Goal: Task Accomplishment & Management: Use online tool/utility

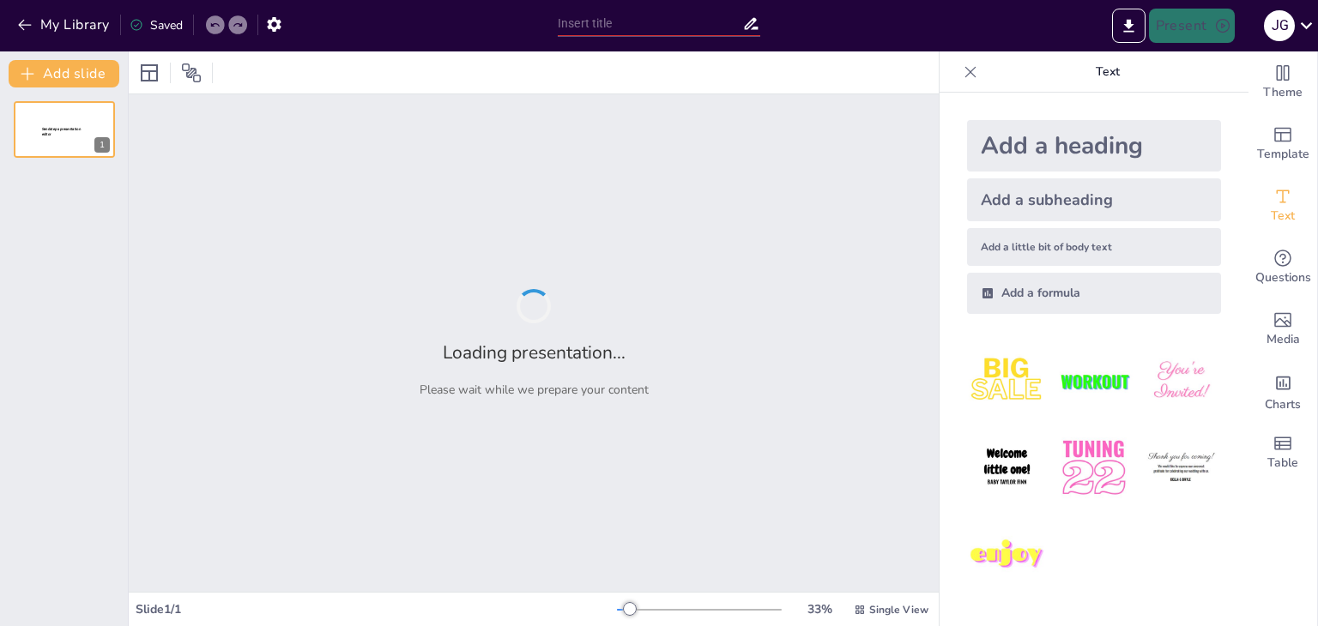
type input "Trastornos del Neurodesarrollo: Comprendiendo el DSM-5 y sus Implicaciones"
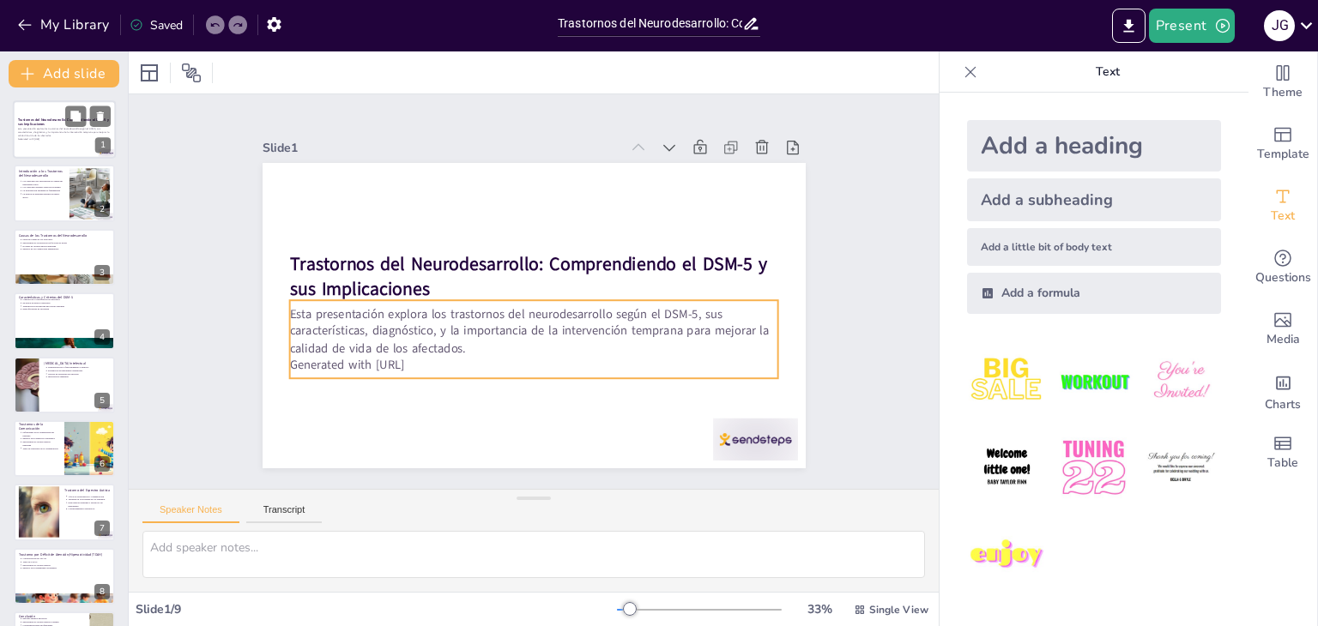
click at [57, 132] on p "Esta presentación explora los trastornos del neurodesarrollo según el DSM-5, su…" at bounding box center [64, 132] width 93 height 9
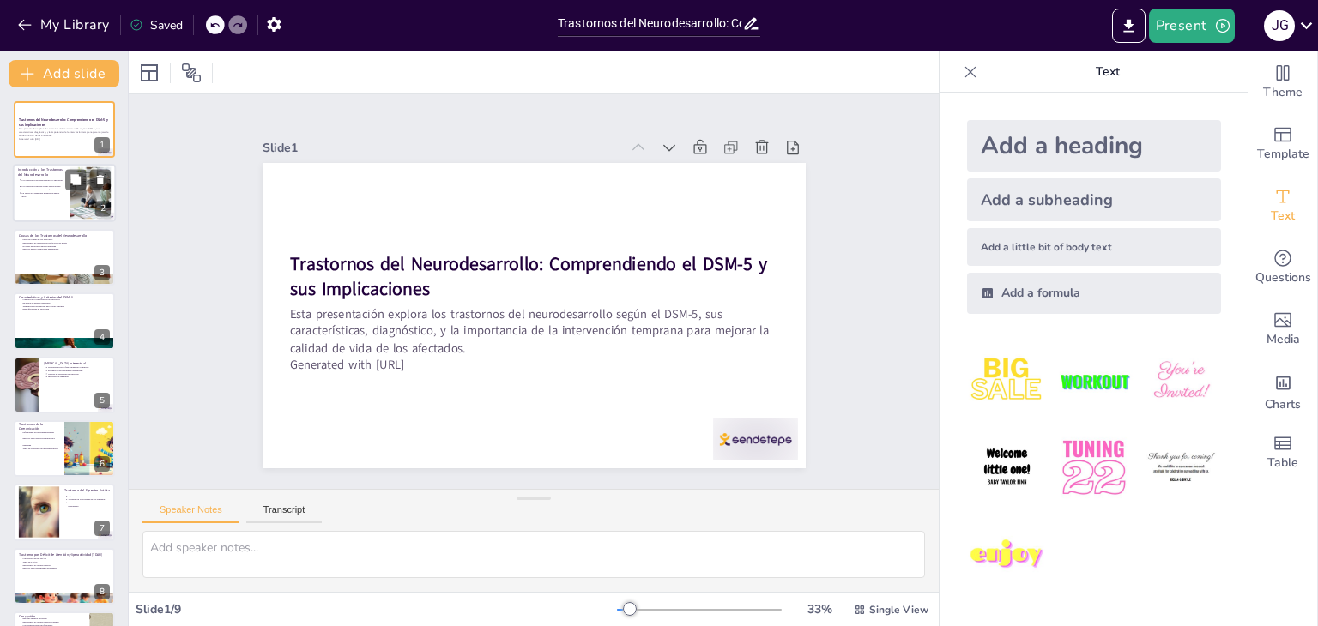
click at [51, 202] on div at bounding box center [64, 194] width 103 height 58
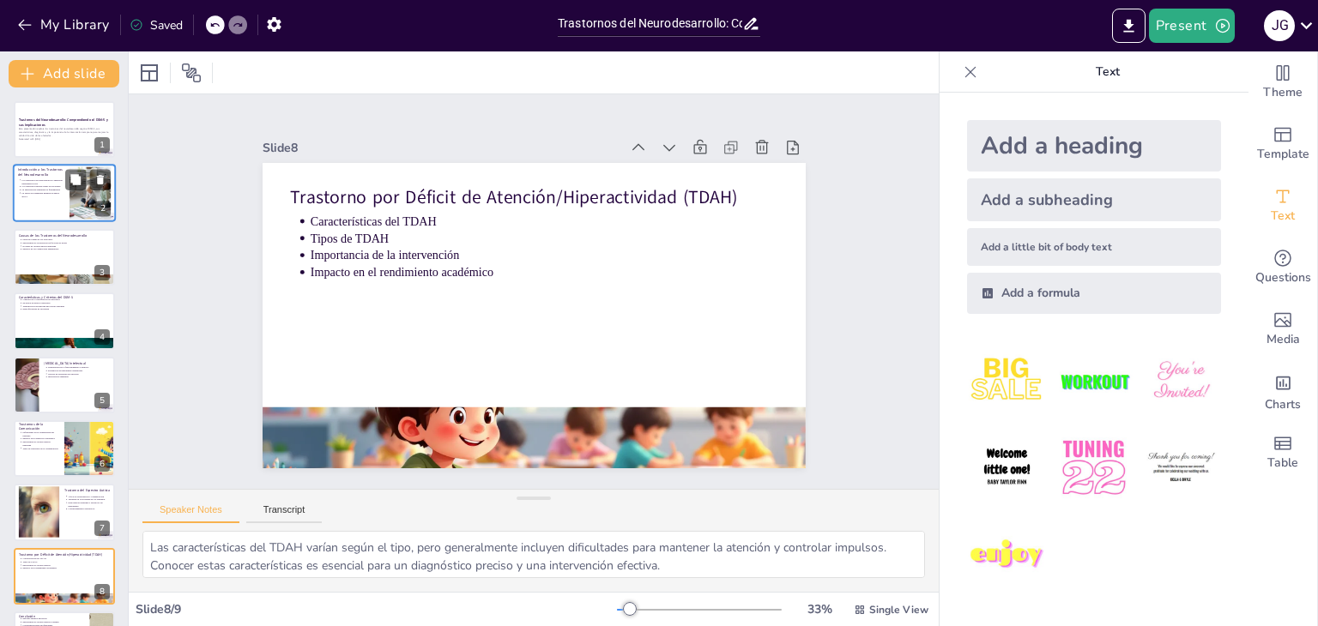
type textarea "Un enfoque integral es esencial para abordar los trastornos del neurodesarrollo…"
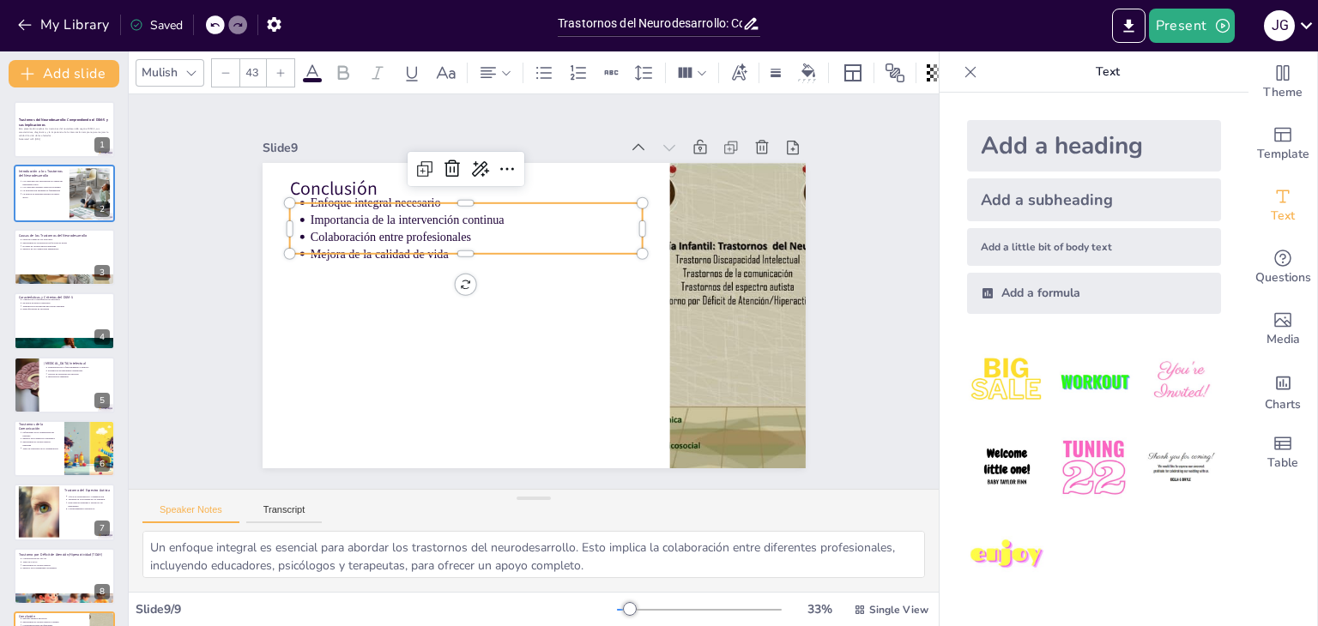
click at [371, 220] on p "Importancia de la intervención continua" at bounding box center [519, 201] width 296 height 181
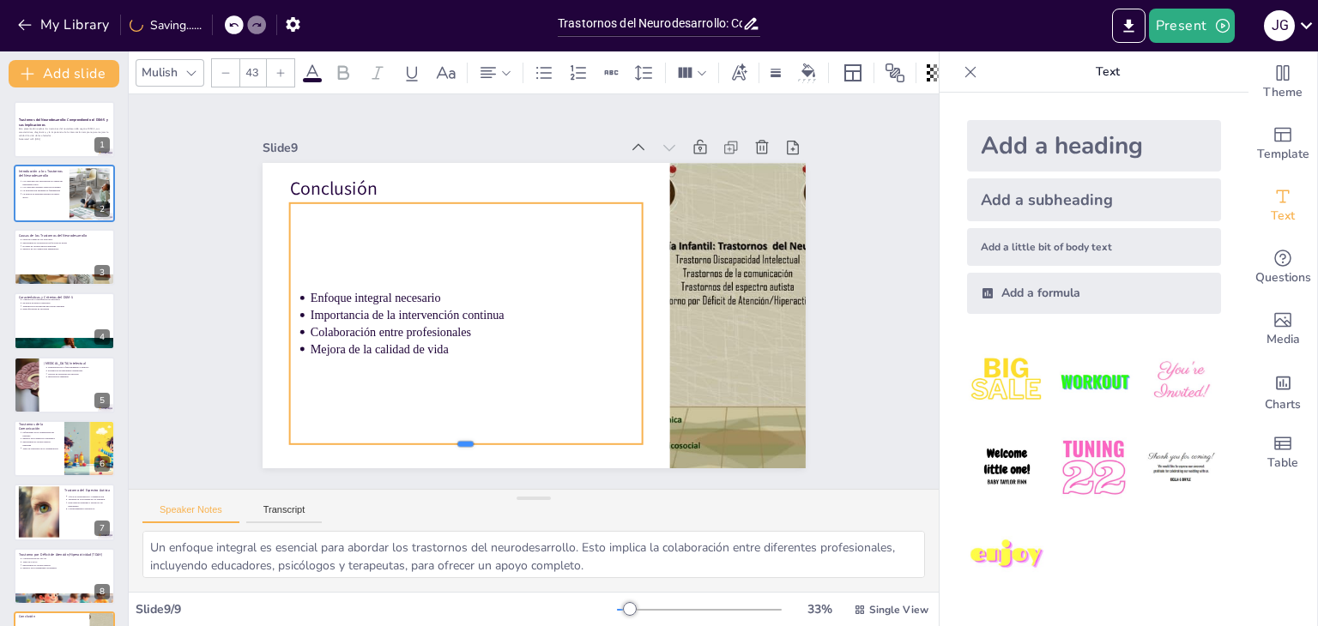
drag, startPoint x: 453, startPoint y: 249, endPoint x: 460, endPoint y: 438, distance: 189.7
click at [460, 438] on div at bounding box center [375, 365] width 271 height 246
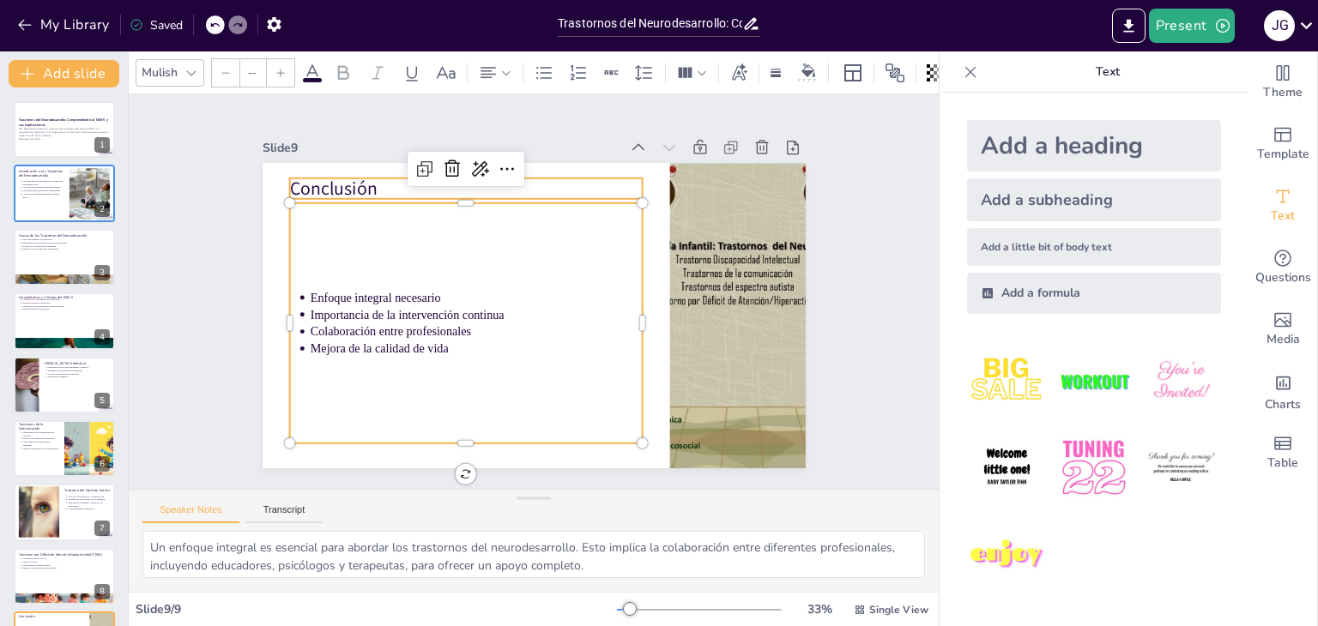
type input "64"
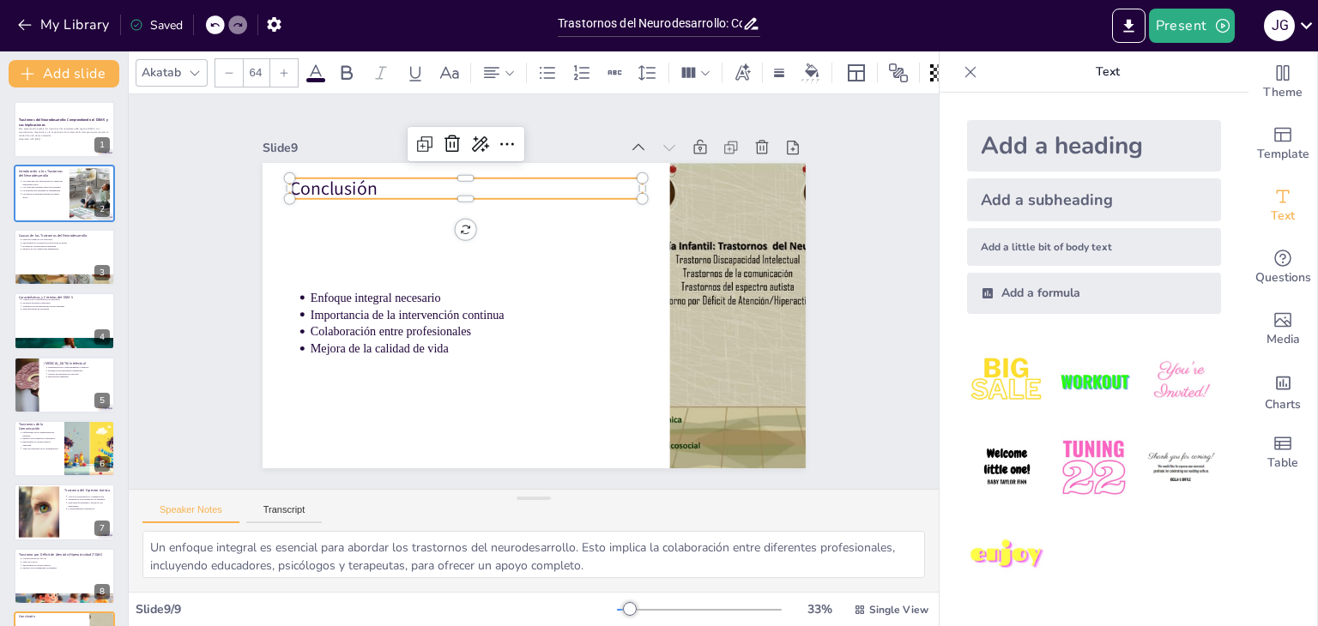
click at [389, 182] on p "Conclusión" at bounding box center [539, 168] width 300 height 228
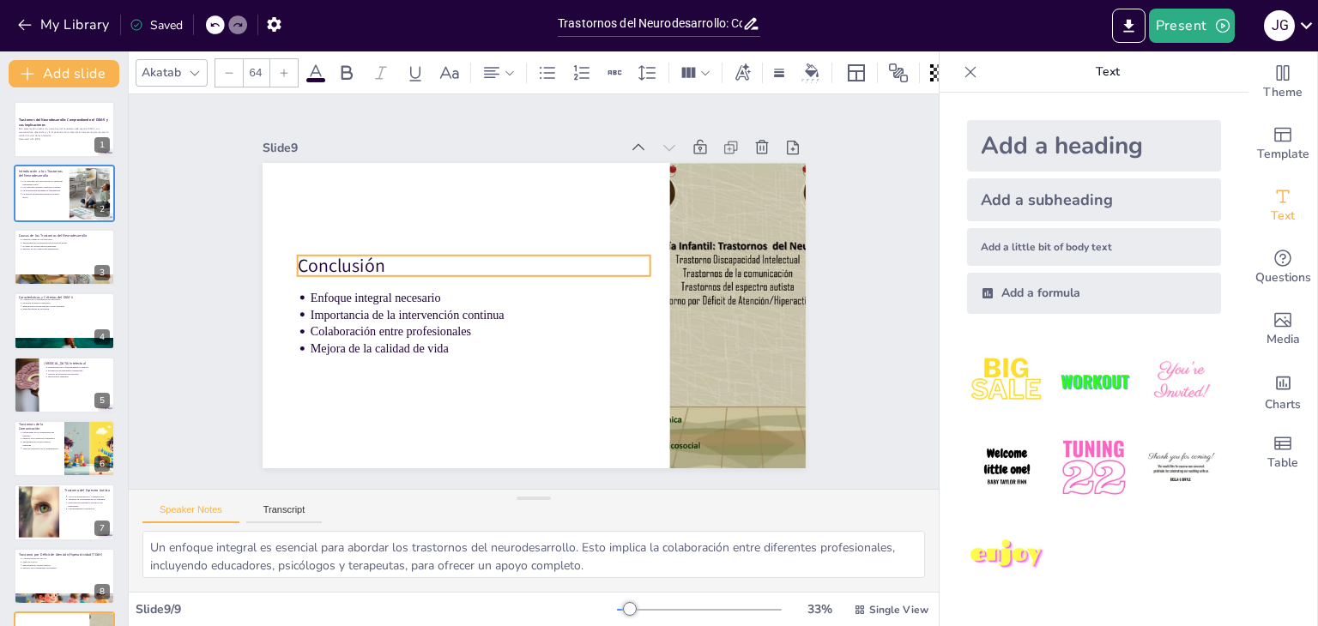
drag, startPoint x: 371, startPoint y: 181, endPoint x: 379, endPoint y: 258, distance: 77.6
click at [379, 258] on div "Conclusión Enfoque integral necesario Importancia de la intervención continua C…" at bounding box center [586, 173] width 496 height 220
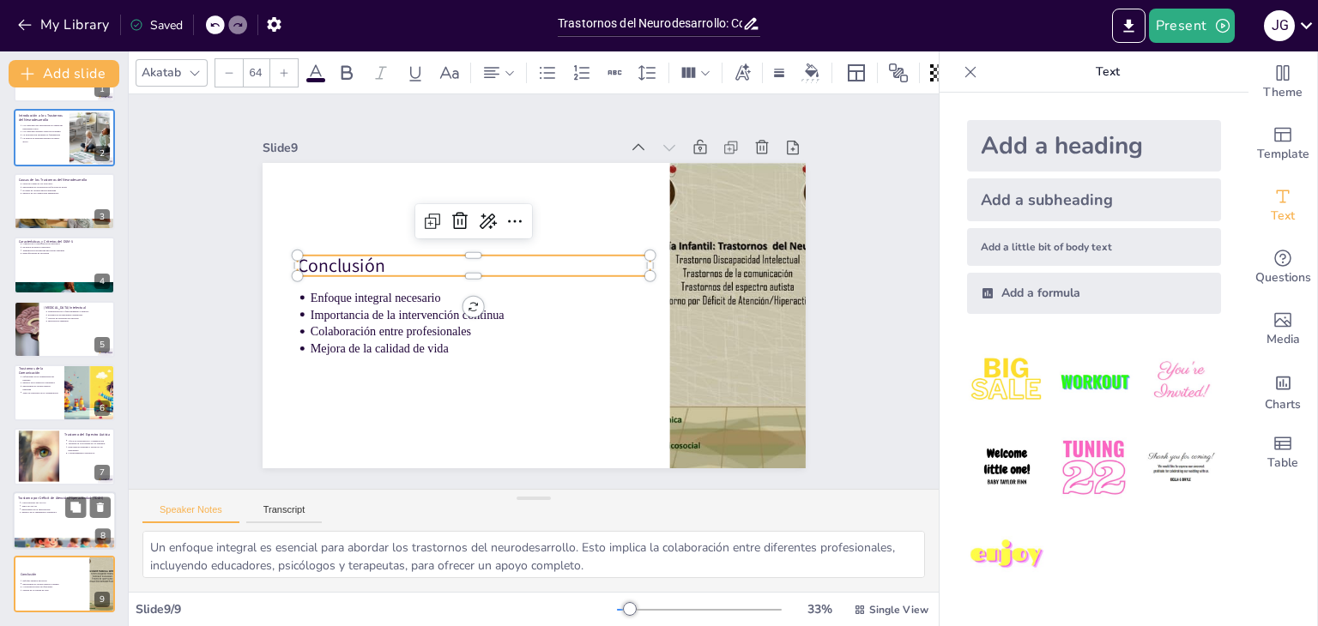
click at [62, 518] on div at bounding box center [64, 521] width 103 height 58
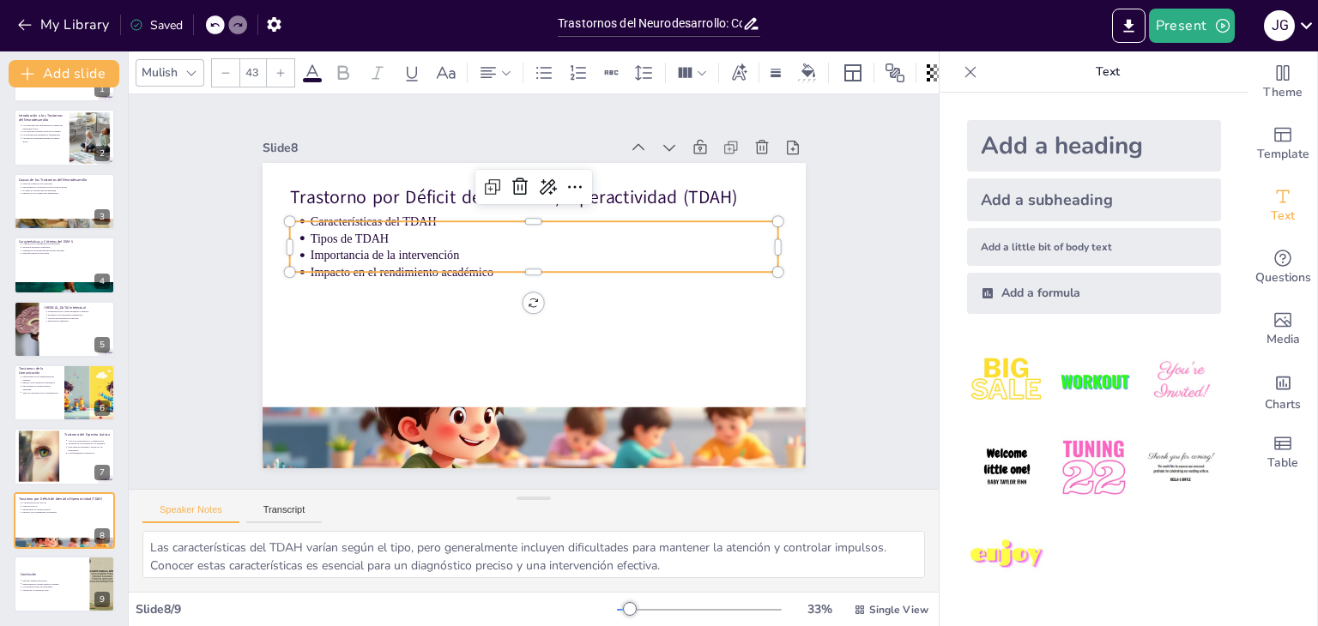
click at [372, 251] on p "Importancia de la intervención" at bounding box center [554, 260] width 450 height 161
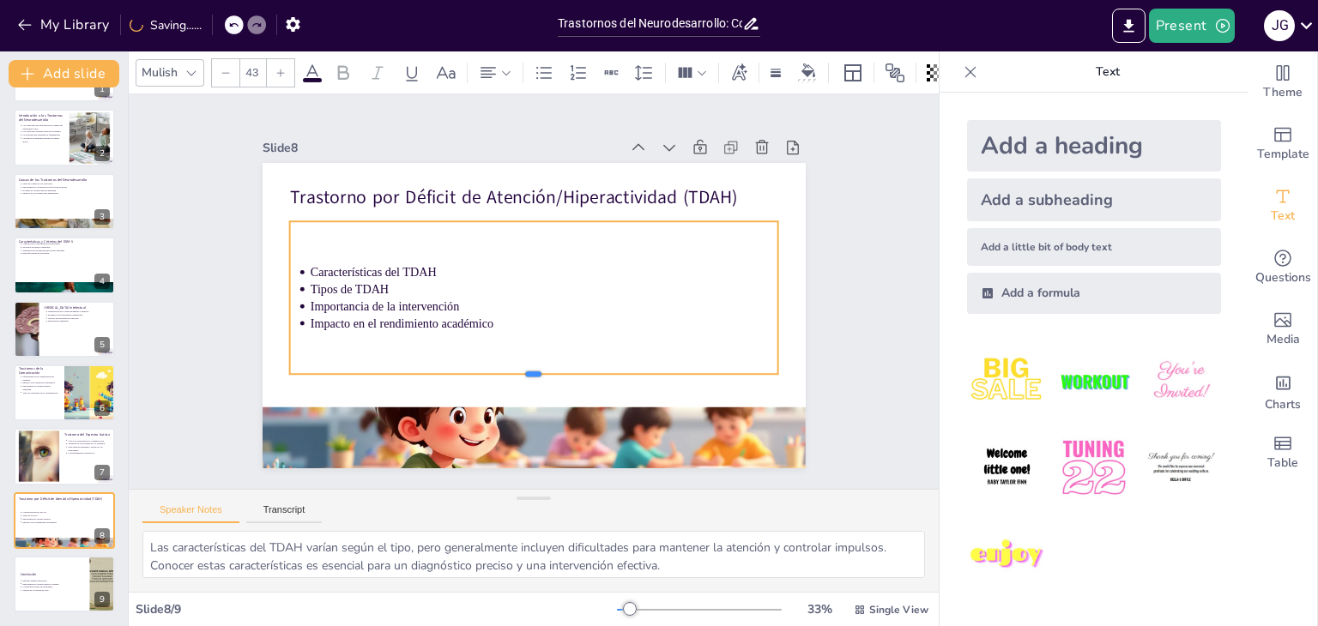
drag, startPoint x: 522, startPoint y: 268, endPoint x: 518, endPoint y: 370, distance: 102.2
click at [518, 370] on div at bounding box center [461, 343] width 299 height 403
click at [181, 258] on div "Slide 1 Trastornos del Neurodesarrollo: Comprendiendo el DSM-5 y sus Implicacio…" at bounding box center [534, 291] width 892 height 625
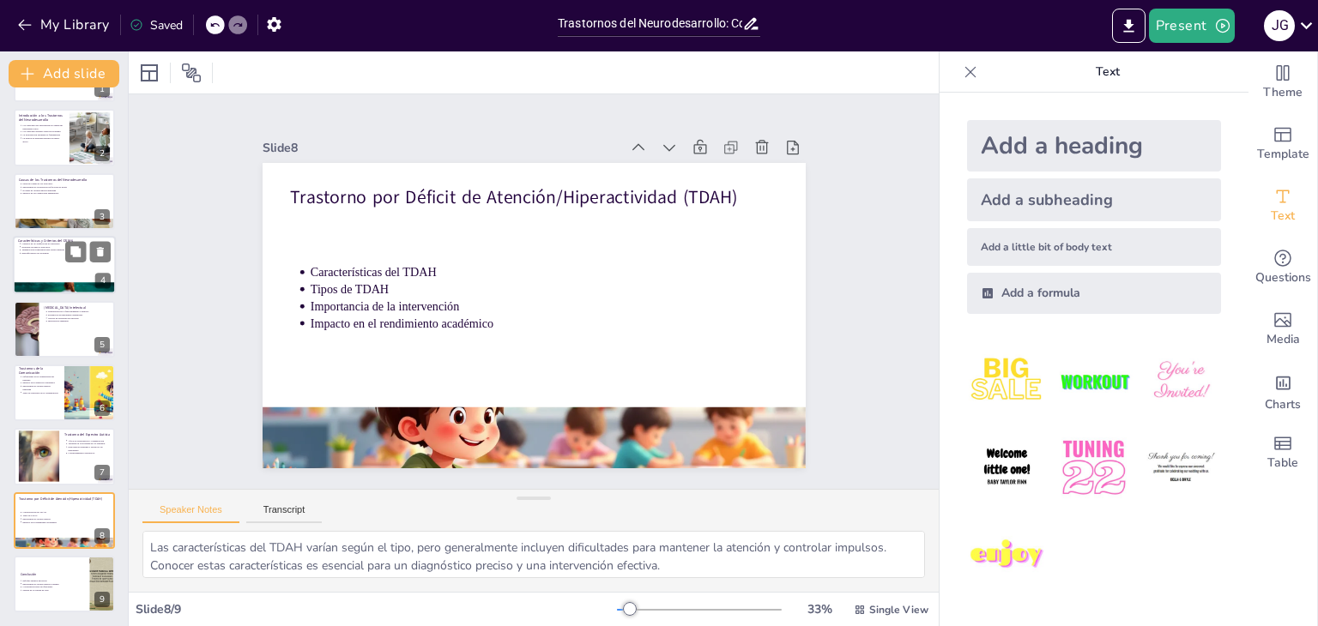
click at [27, 246] on p "Inclusión de nuevos trastornos" at bounding box center [65, 246] width 89 height 3
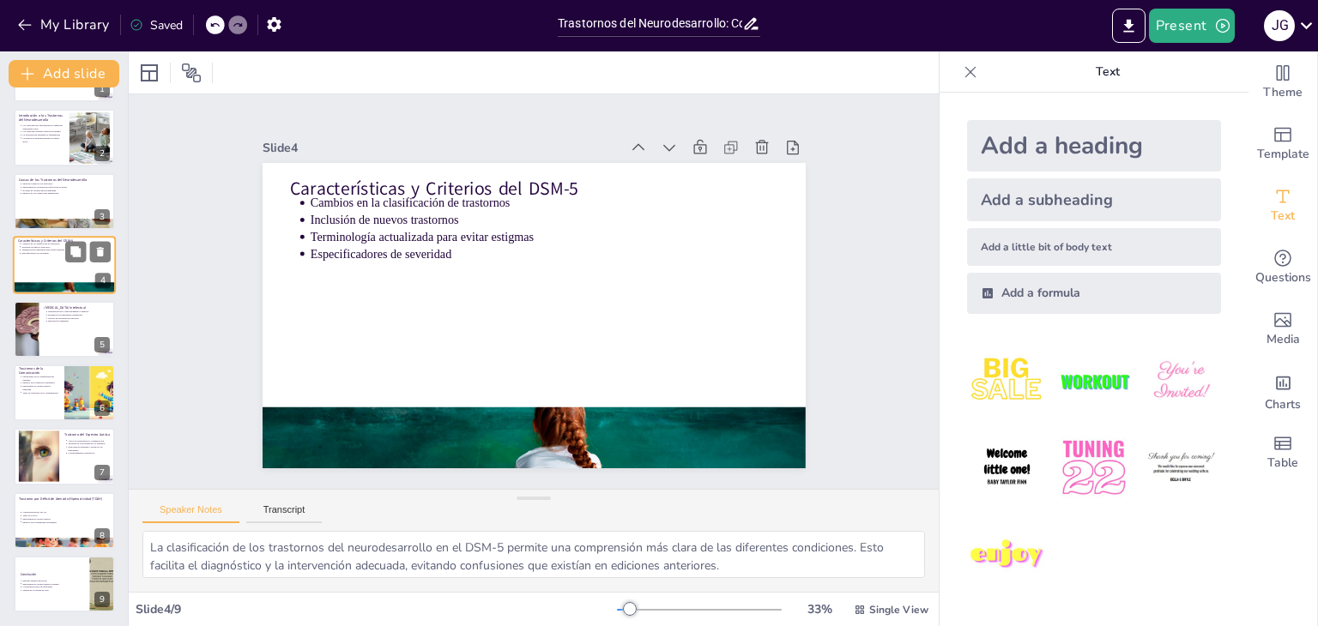
scroll to position [0, 0]
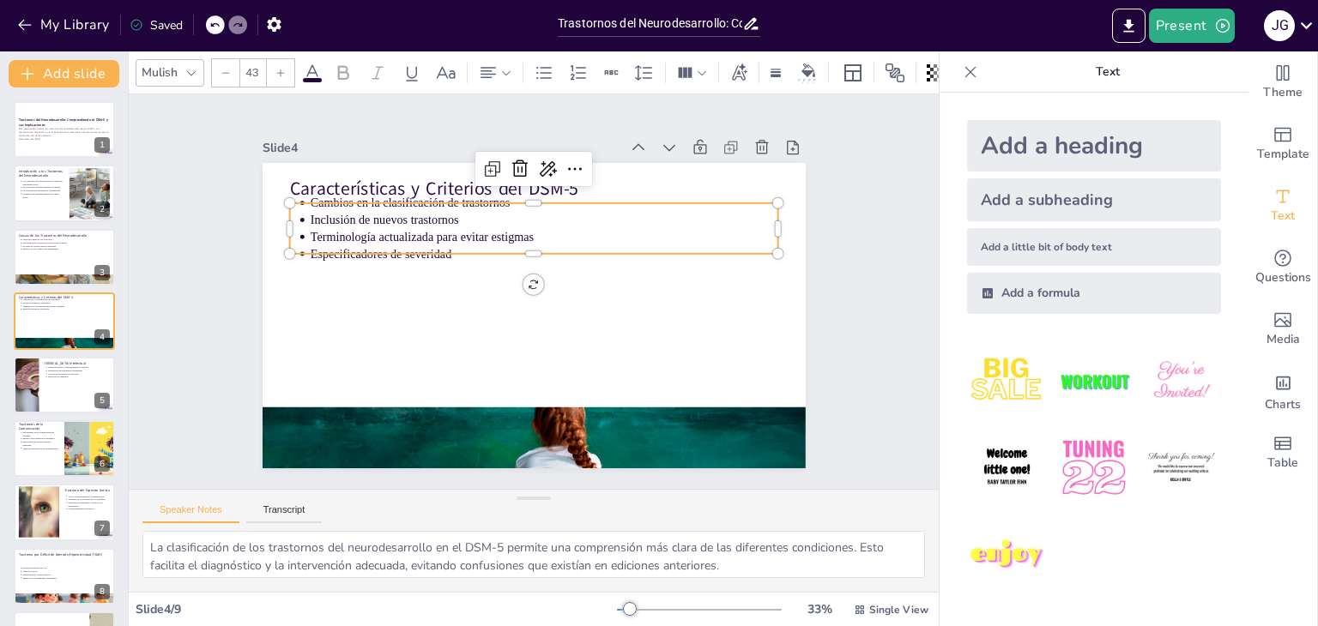
click at [388, 191] on div "Características y Criterios del DSM-5 Cambios en la clasificación de trastornos…" at bounding box center [512, 301] width 500 height 620
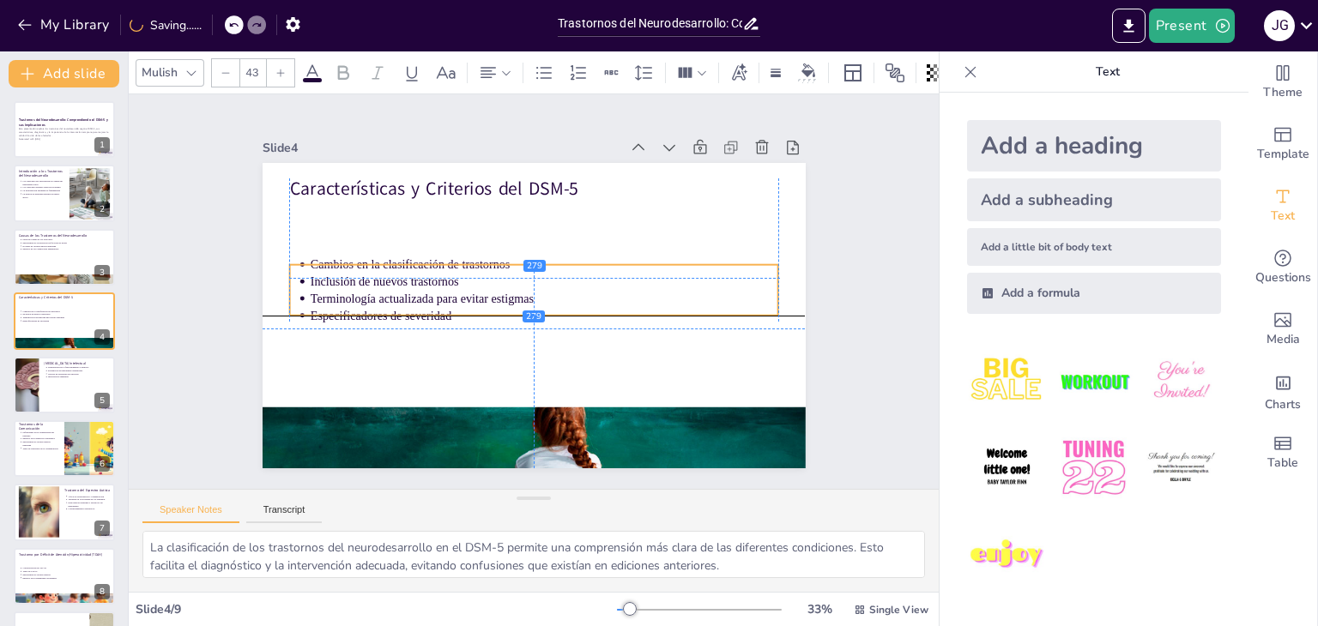
drag, startPoint x: 432, startPoint y: 217, endPoint x: 434, endPoint y: 285, distance: 67.8
click at [434, 285] on ul "Cambios en la clasificación de trastornos Inclusión de nuevos trastornos Termin…" at bounding box center [535, 291] width 216 height 486
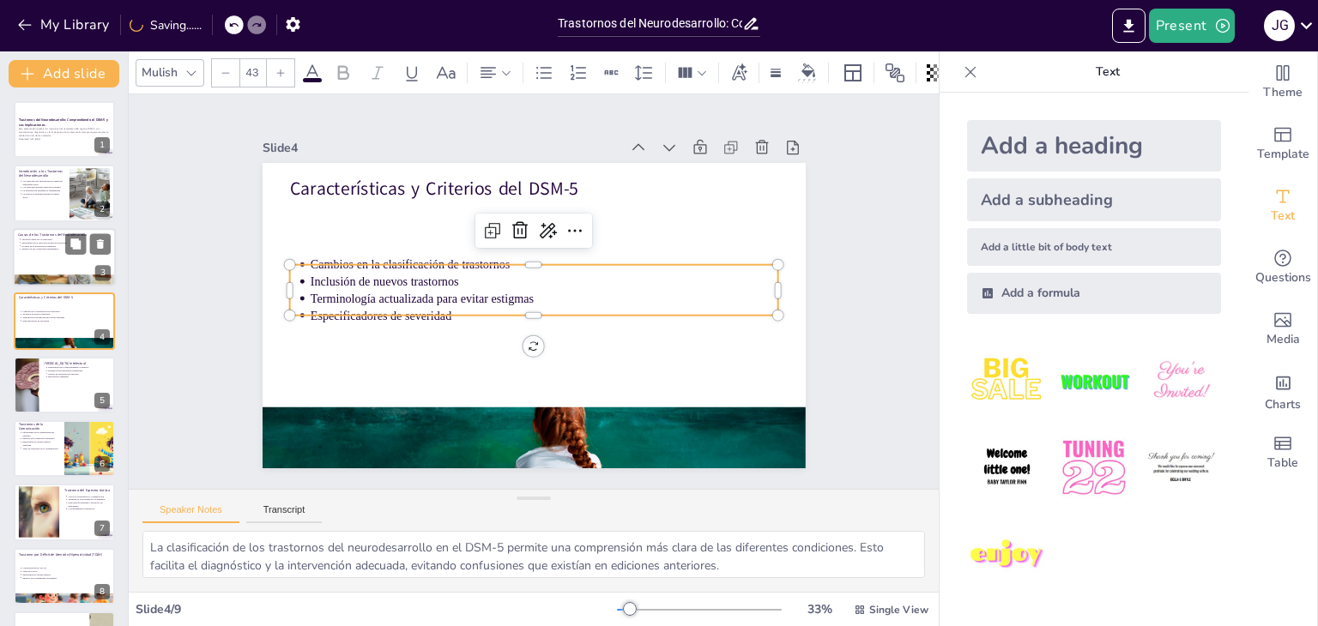
click at [77, 262] on div at bounding box center [64, 257] width 103 height 58
type textarea "Los trastornos del neurodesarrollo pueden surgir de una variedad de causas, que…"
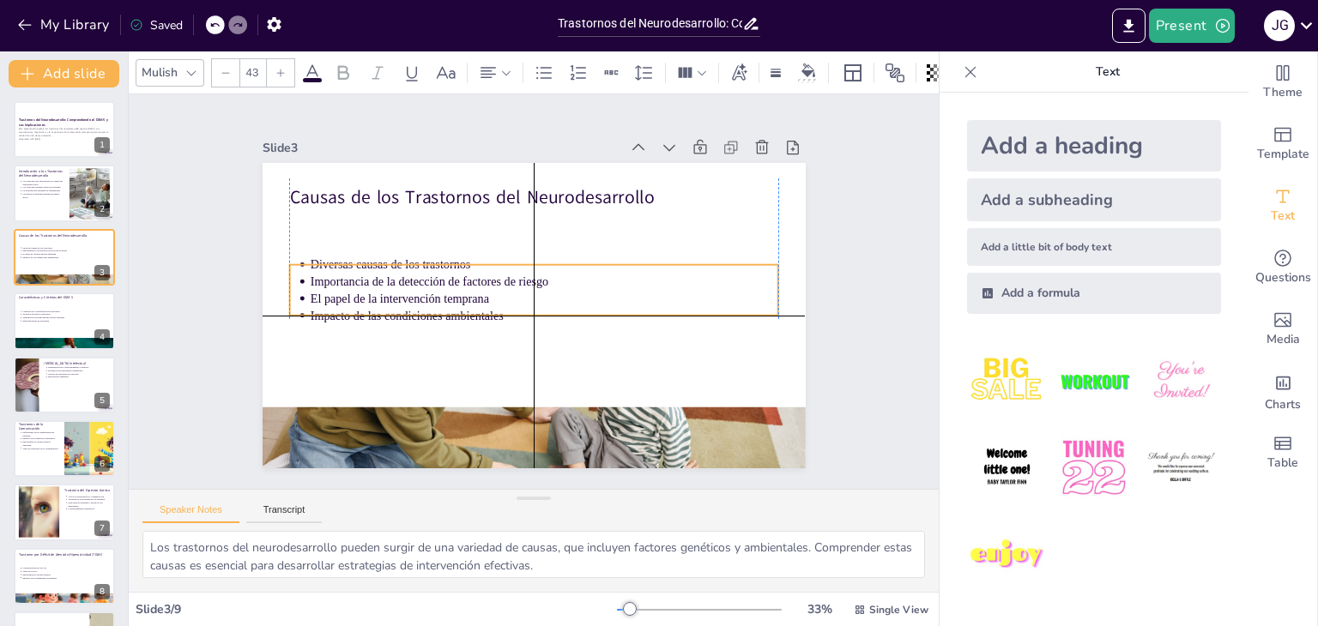
drag, startPoint x: 412, startPoint y: 231, endPoint x: 410, endPoint y: 277, distance: 46.4
click at [410, 277] on p "Importancia de la detección de factores de riesgo" at bounding box center [547, 285] width 450 height 161
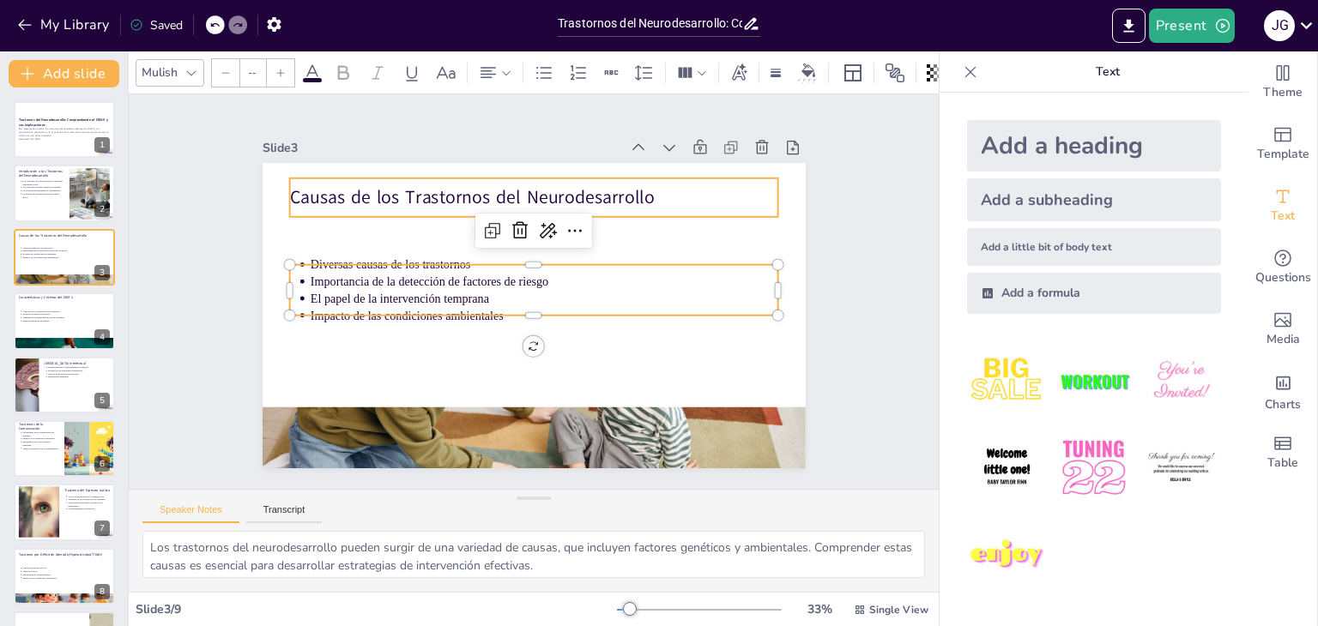
type input "64"
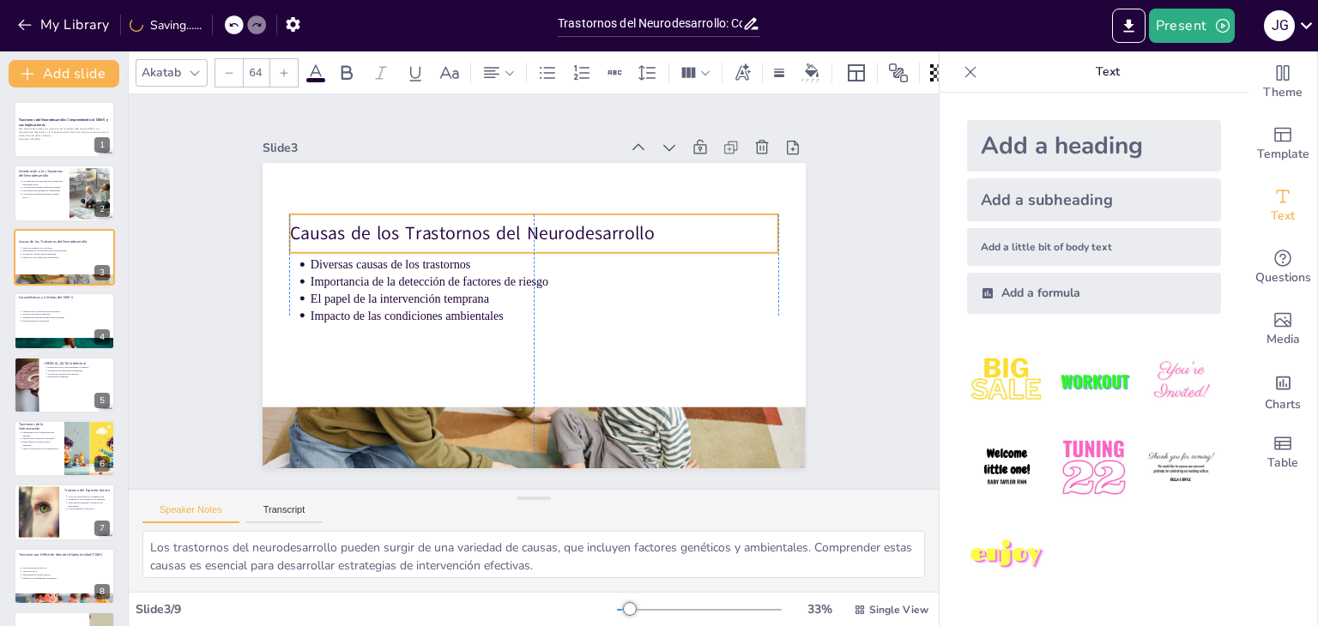
drag, startPoint x: 399, startPoint y: 190, endPoint x: 401, endPoint y: 226, distance: 36.1
click at [401, 226] on p "Causas de los Trastornos del Neurodesarrollo" at bounding box center [563, 241] width 436 height 266
click at [34, 196] on p "La detección temprana permite un mejor apoyo" at bounding box center [42, 195] width 43 height 7
type textarea "Los trastornos del neurodesarrollo afectan habilidades críticas que son esencia…"
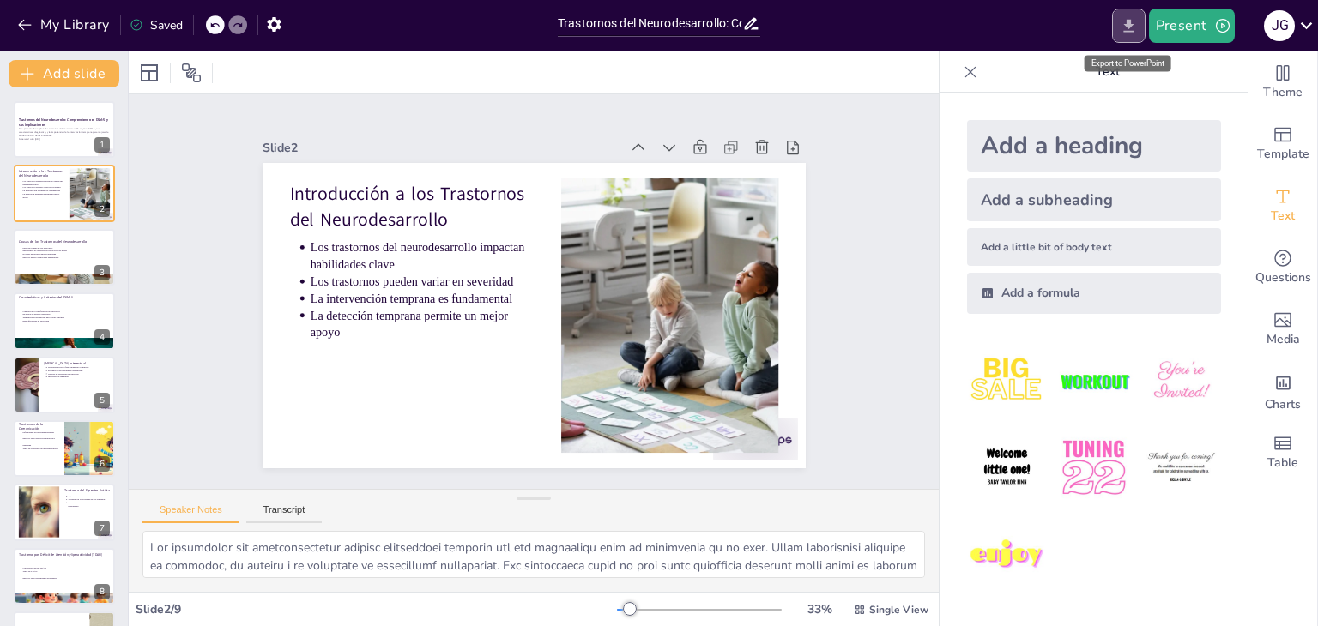
click at [1128, 34] on icon "Export to PowerPoint" at bounding box center [1129, 26] width 18 height 18
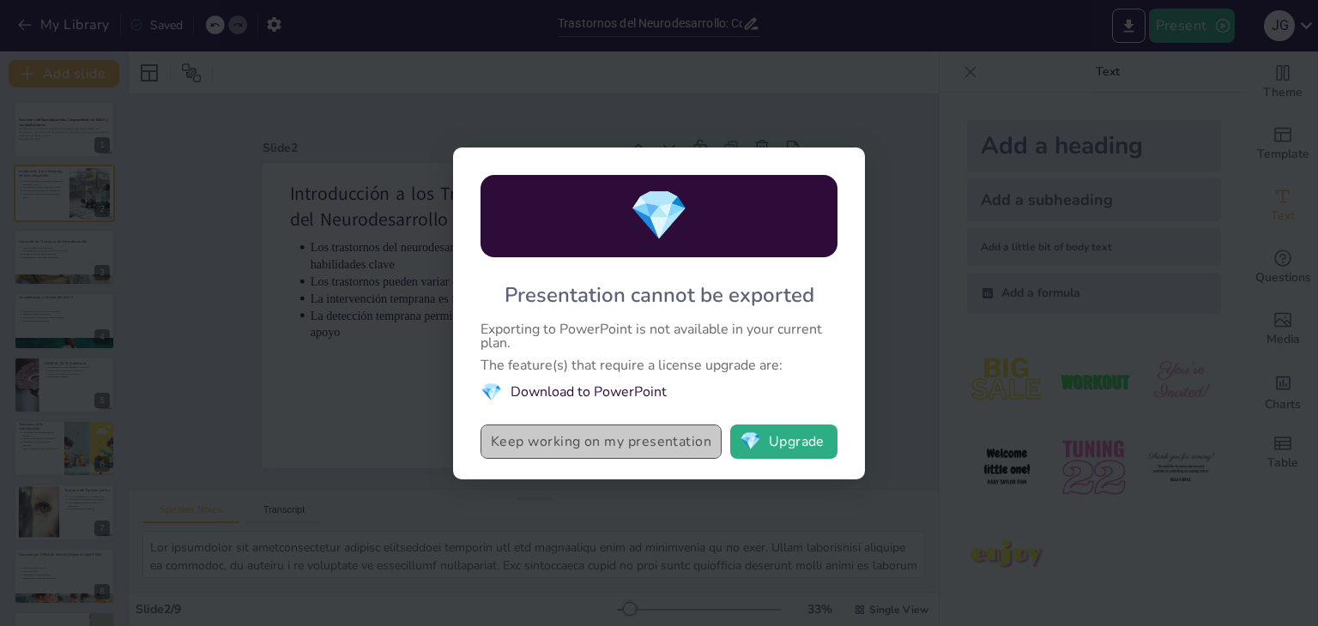
click at [621, 454] on button "Keep working on my presentation" at bounding box center [600, 442] width 241 height 34
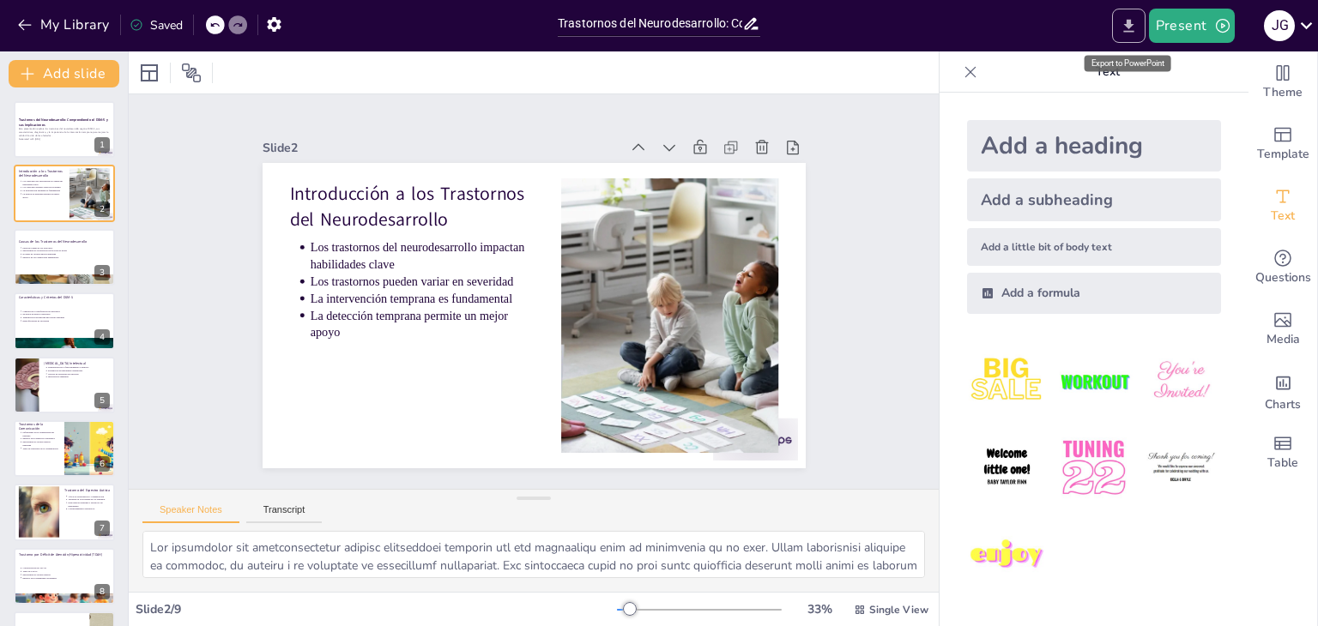
click at [1130, 33] on icon "Export to PowerPoint" at bounding box center [1129, 26] width 18 height 18
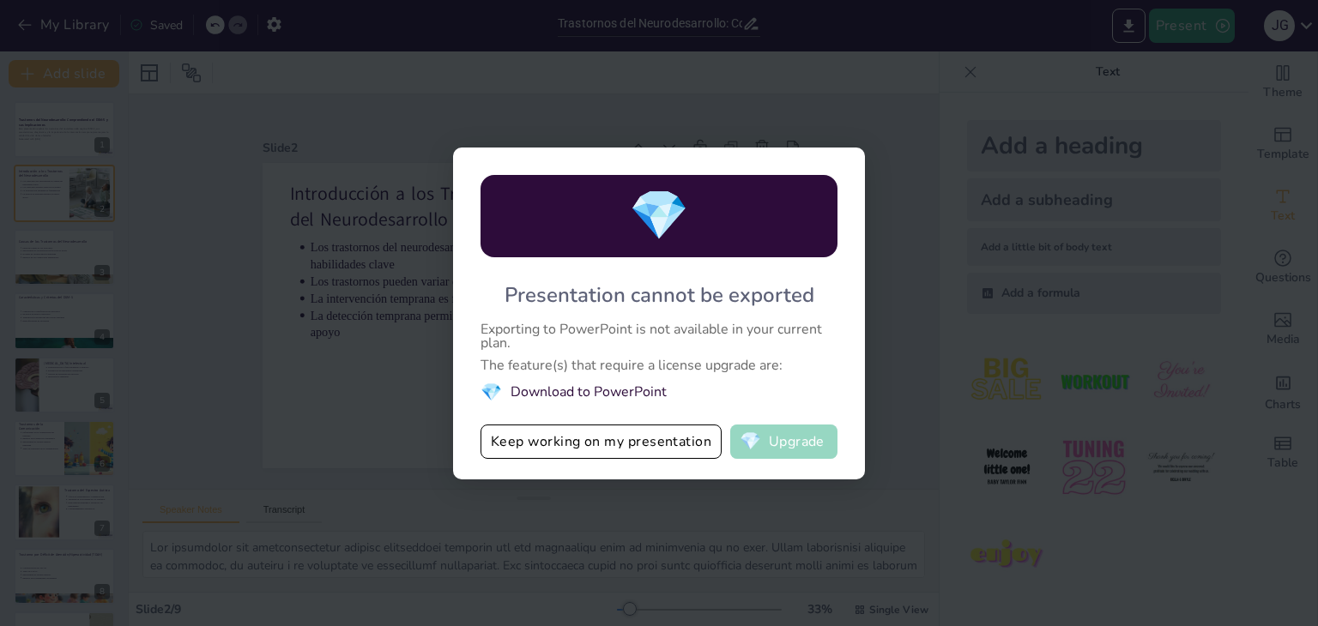
click at [778, 449] on button "💎 Upgrade" at bounding box center [783, 442] width 107 height 34
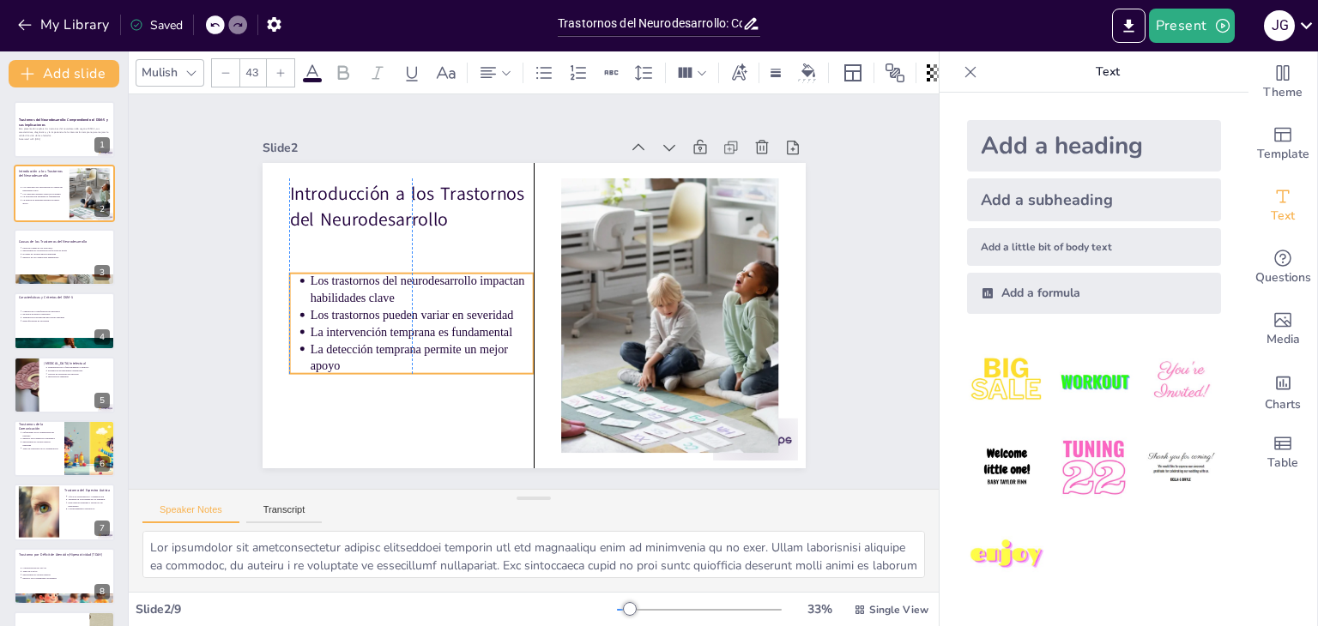
drag, startPoint x: 415, startPoint y: 290, endPoint x: 412, endPoint y: 323, distance: 33.6
click at [412, 323] on p "La intervención temprana es fundamental" at bounding box center [418, 258] width 191 height 145
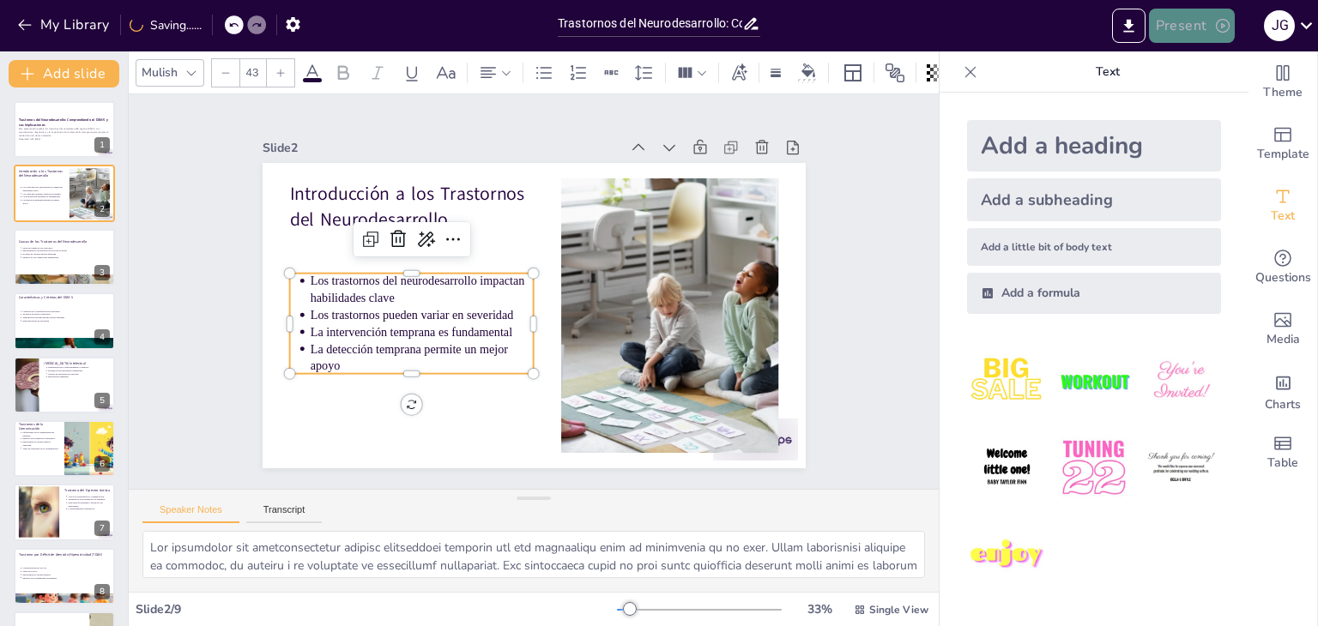
click at [1180, 25] on button "Present" at bounding box center [1192, 26] width 86 height 34
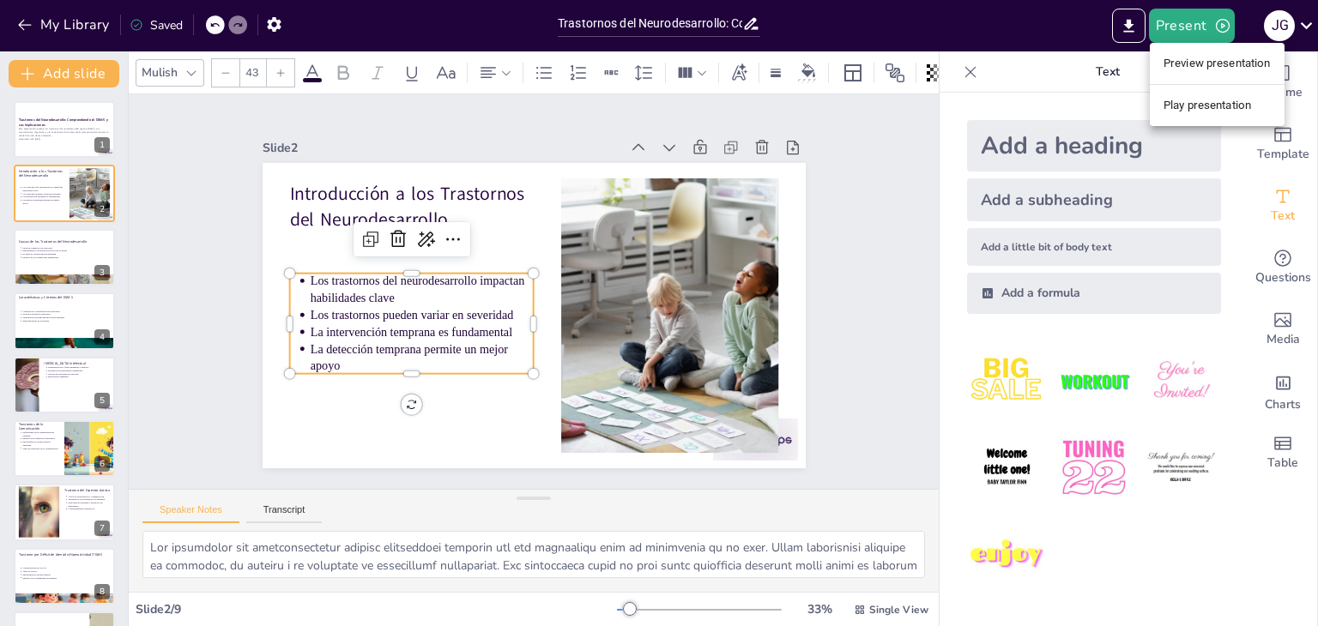
click at [742, 285] on div at bounding box center [659, 313] width 1318 height 626
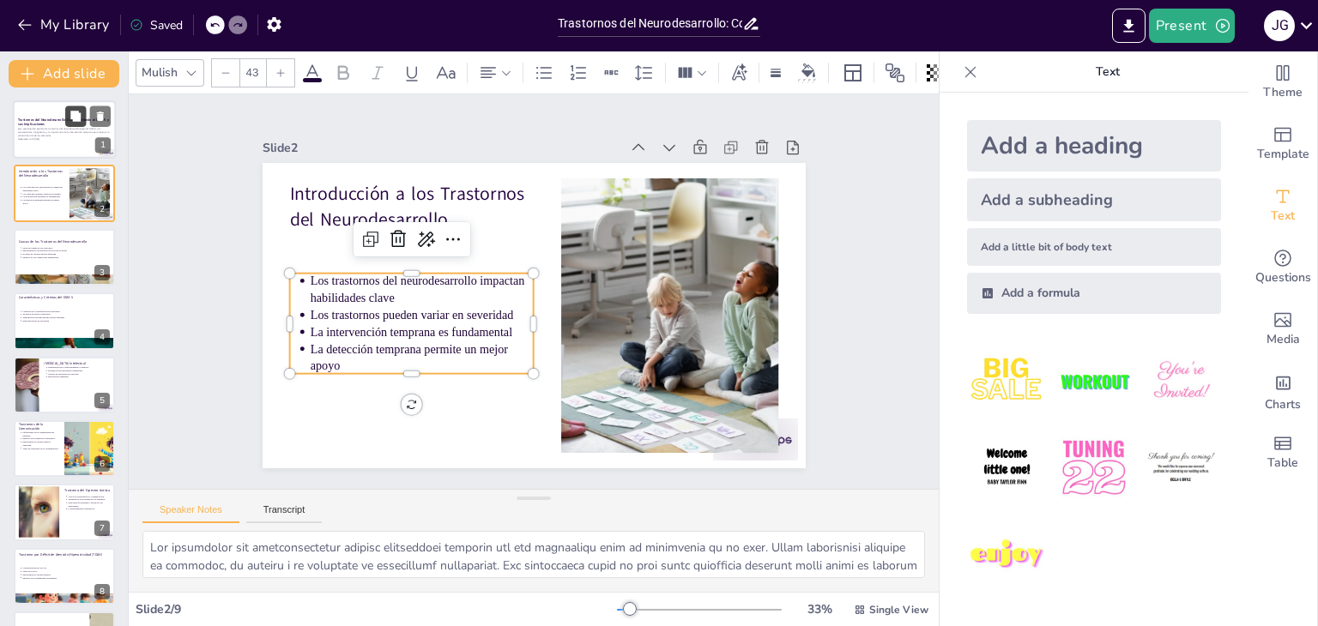
click at [79, 113] on icon at bounding box center [75, 116] width 10 height 10
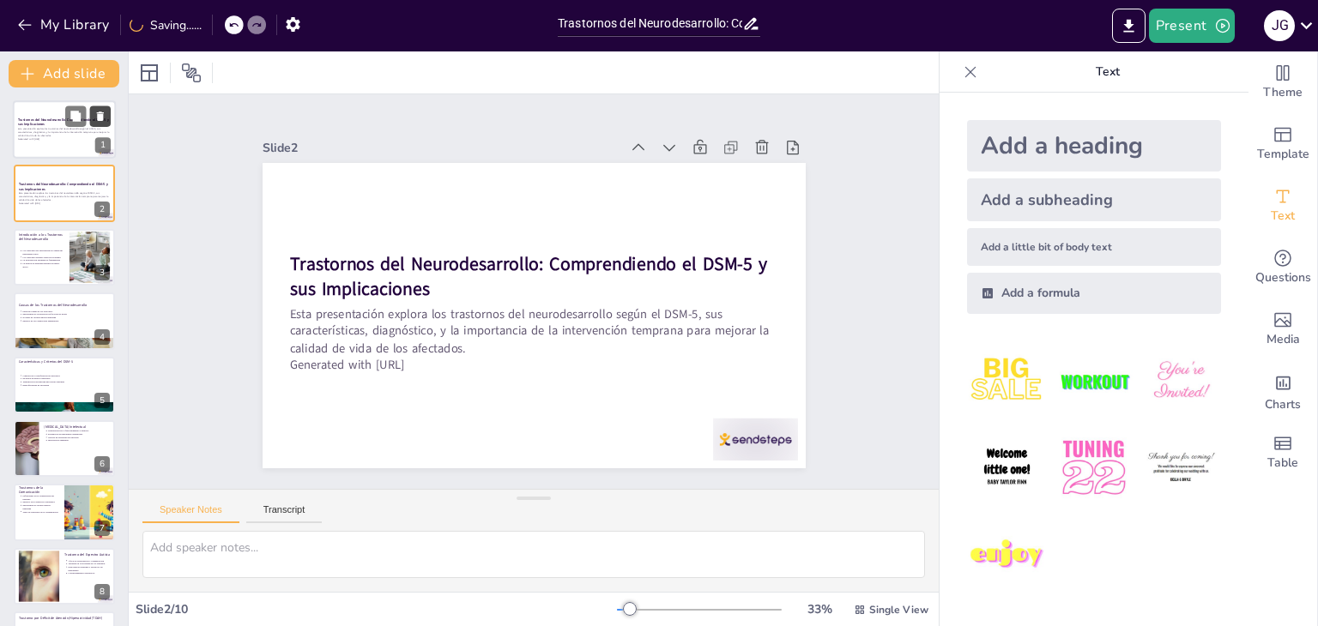
click at [105, 117] on icon at bounding box center [100, 117] width 12 height 12
type textarea "Los trastornos del neurodesarrollo afectan habilidades críticas que son esencia…"
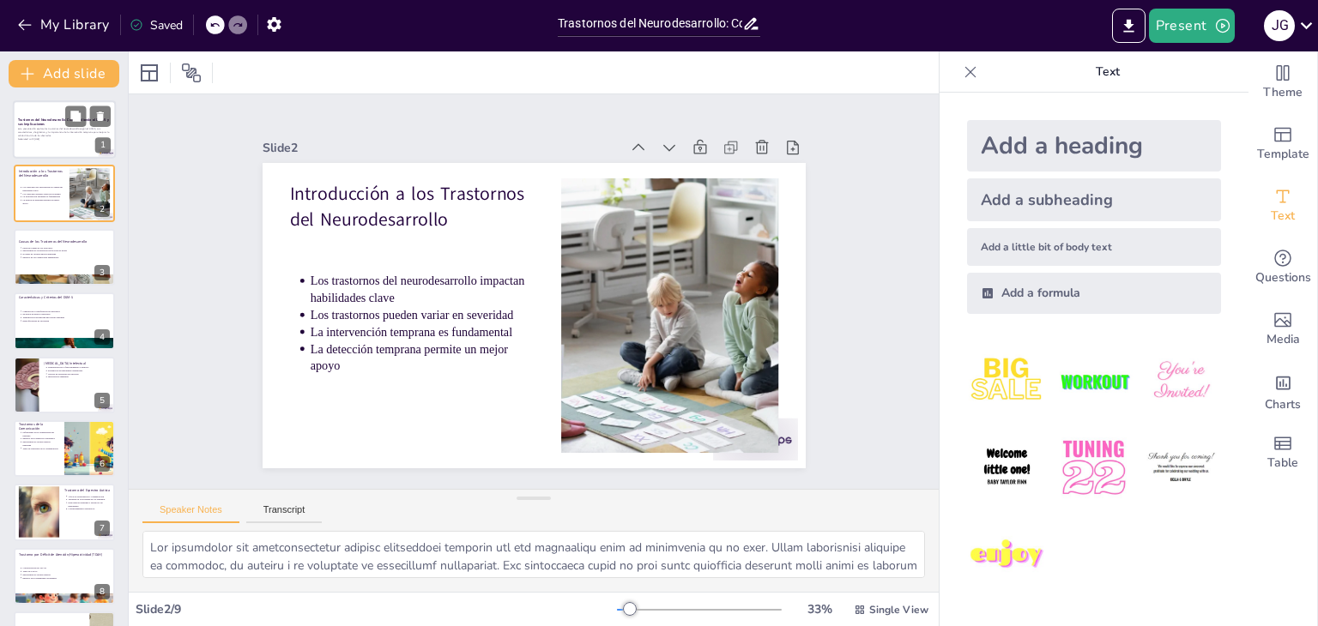
click at [43, 136] on p "Esta presentación explora los trastornos del neurodesarrollo según el DSM-5, su…" at bounding box center [64, 132] width 93 height 9
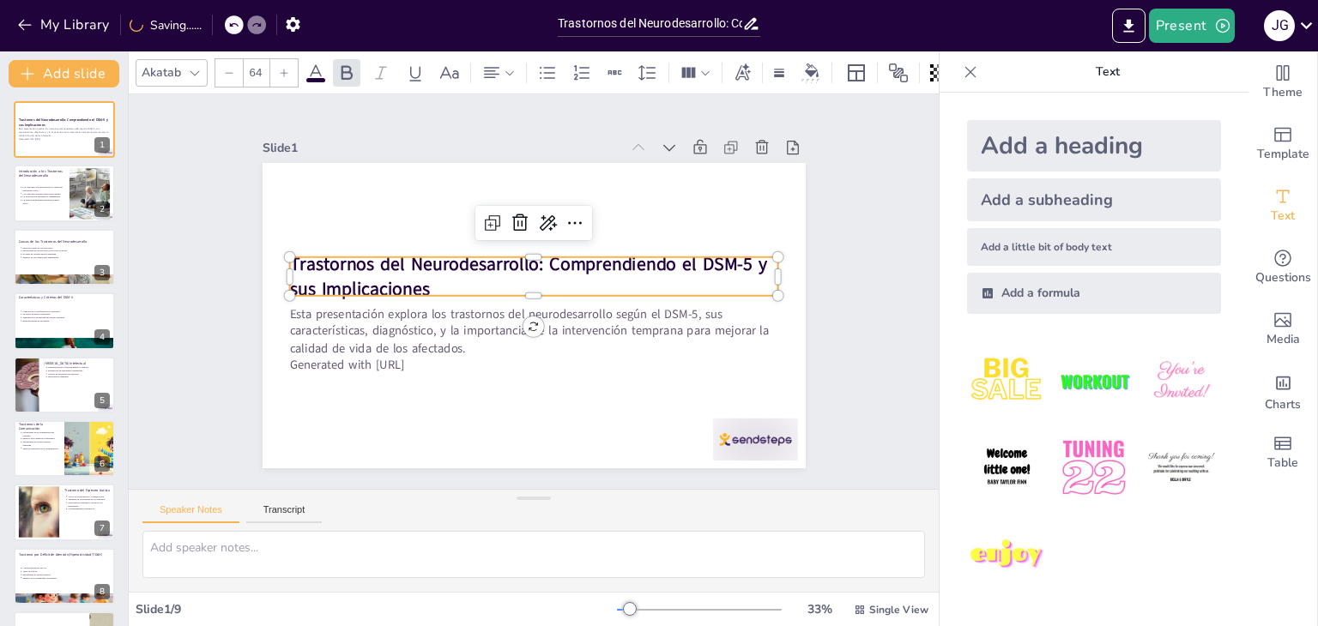
click at [460, 275] on p "Trastornos del Neurodesarrollo: Comprendiendo el DSM-5 y sus Implicaciones" at bounding box center [546, 282] width 329 height 425
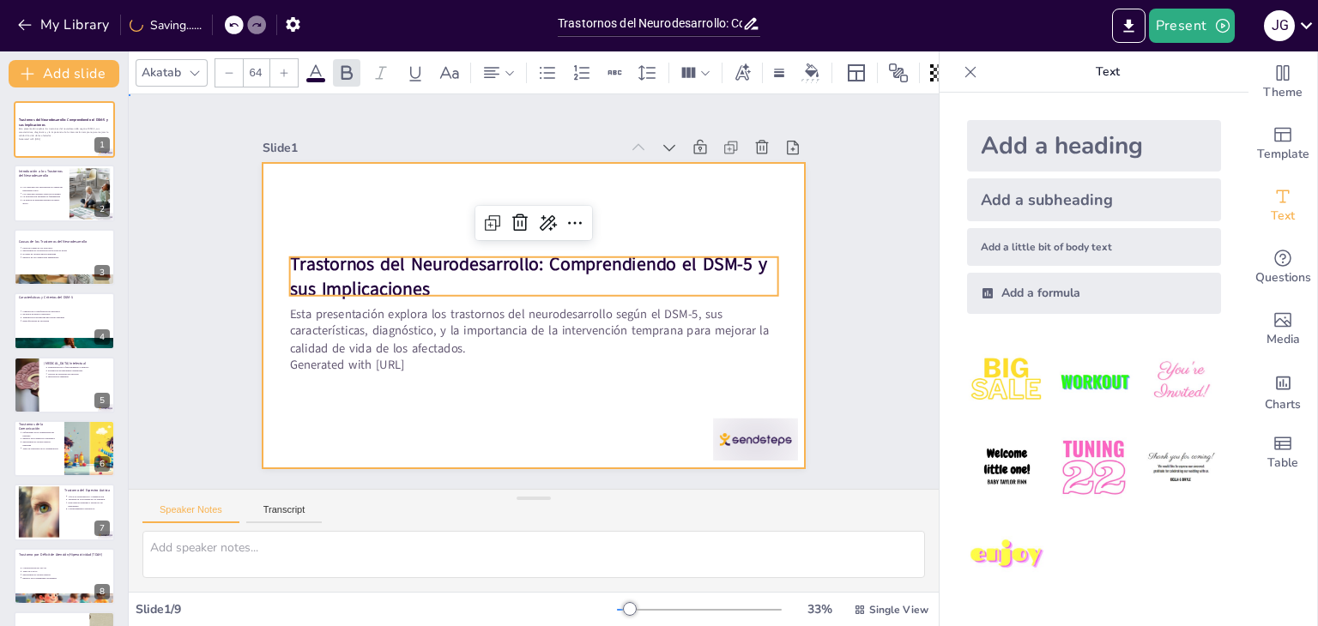
click at [692, 196] on div at bounding box center [514, 306] width 566 height 619
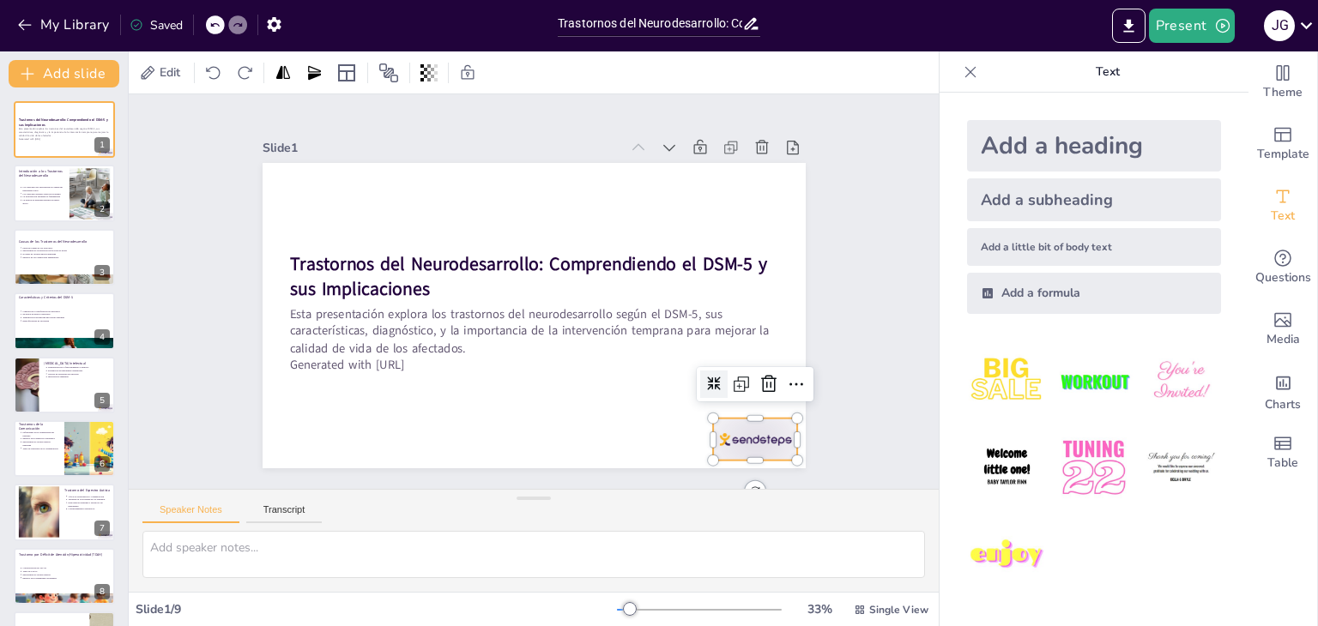
click at [730, 453] on div at bounding box center [719, 482] width 92 height 59
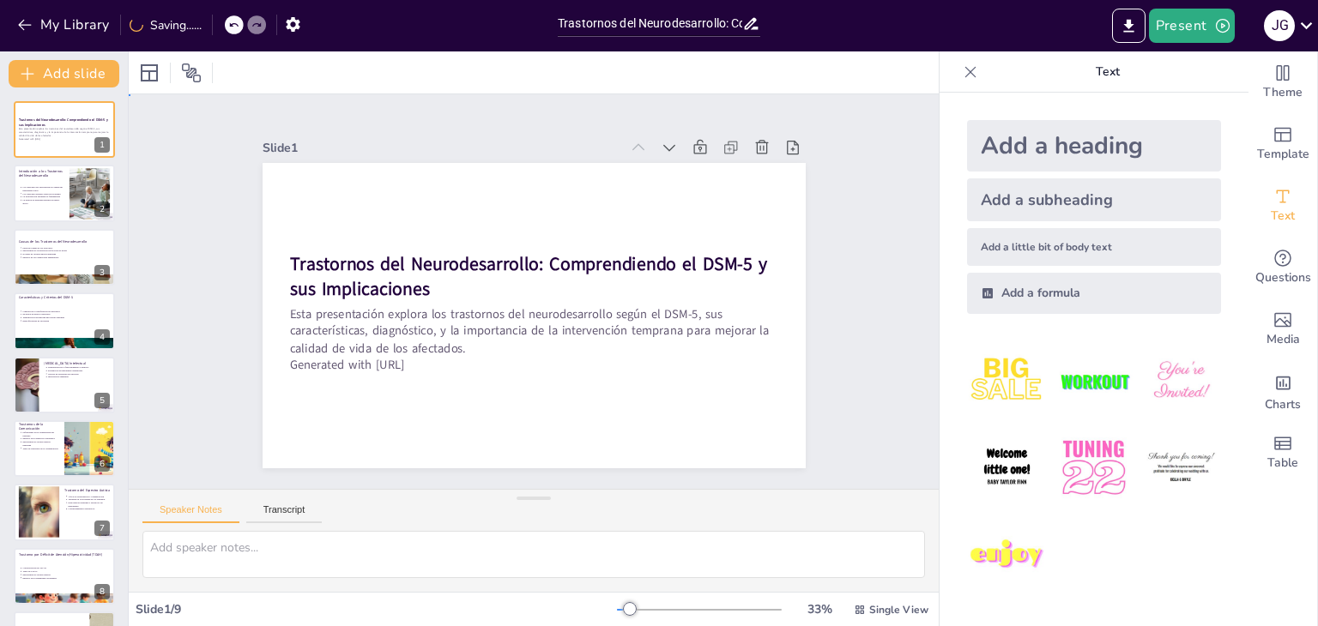
click at [824, 325] on div "Slide 1 Trastornos del Neurodesarrollo: Comprendiendo el DSM-5 y sus Implicacio…" at bounding box center [533, 291] width 582 height 727
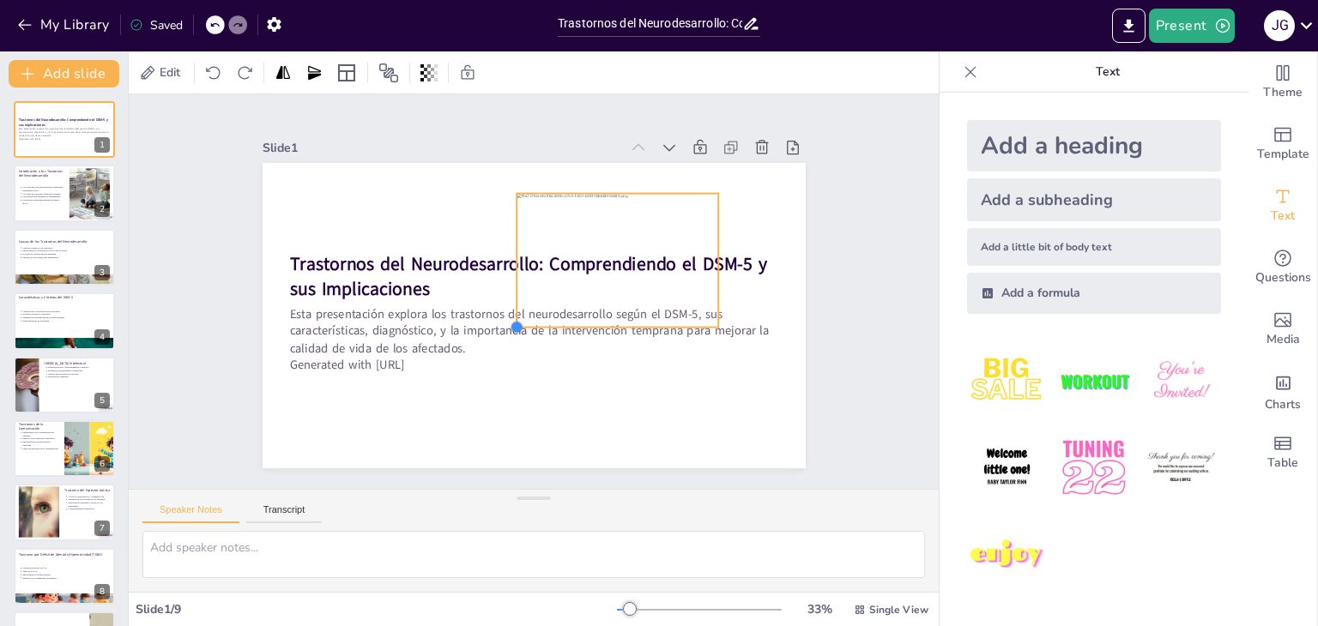
drag, startPoint x: 334, startPoint y: 437, endPoint x: 551, endPoint y: 319, distance: 246.8
click at [551, 319] on div "Trastornos del Neurodesarrollo: Comprendiendo el DSM-5 y sus Implicaciones Esta…" at bounding box center [519, 311] width 619 height 566
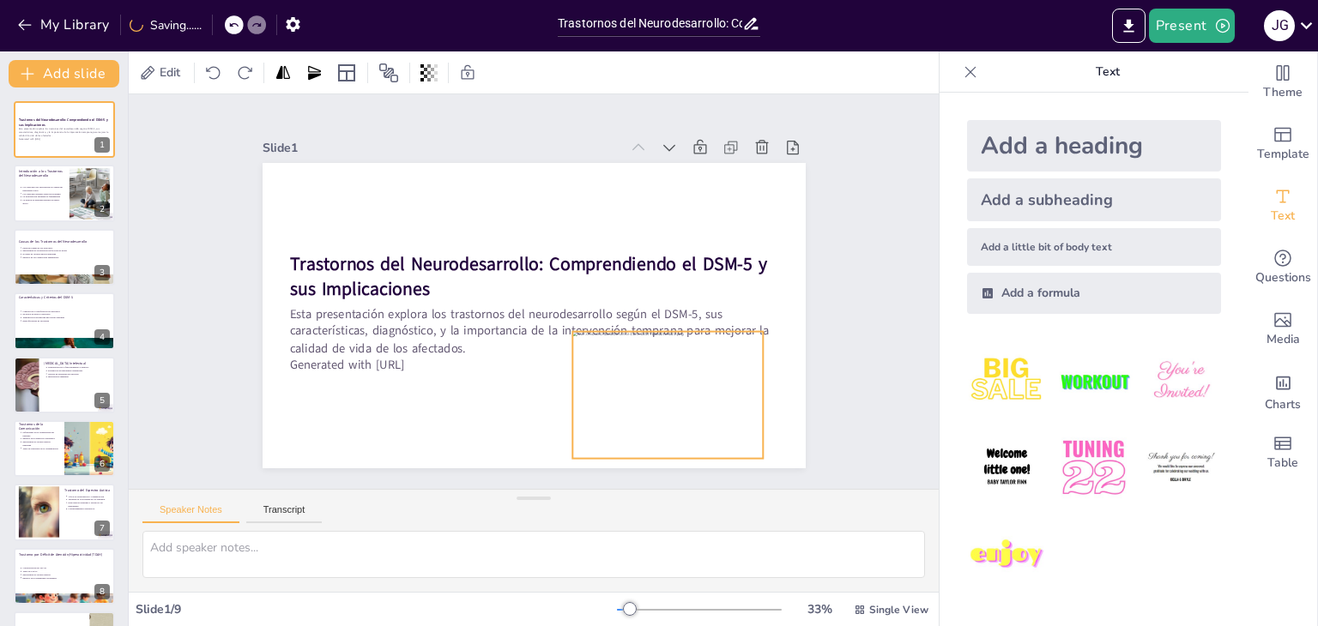
drag, startPoint x: 631, startPoint y: 239, endPoint x: 677, endPoint y: 377, distance: 145.4
click at [677, 377] on div at bounding box center [643, 421] width 214 height 164
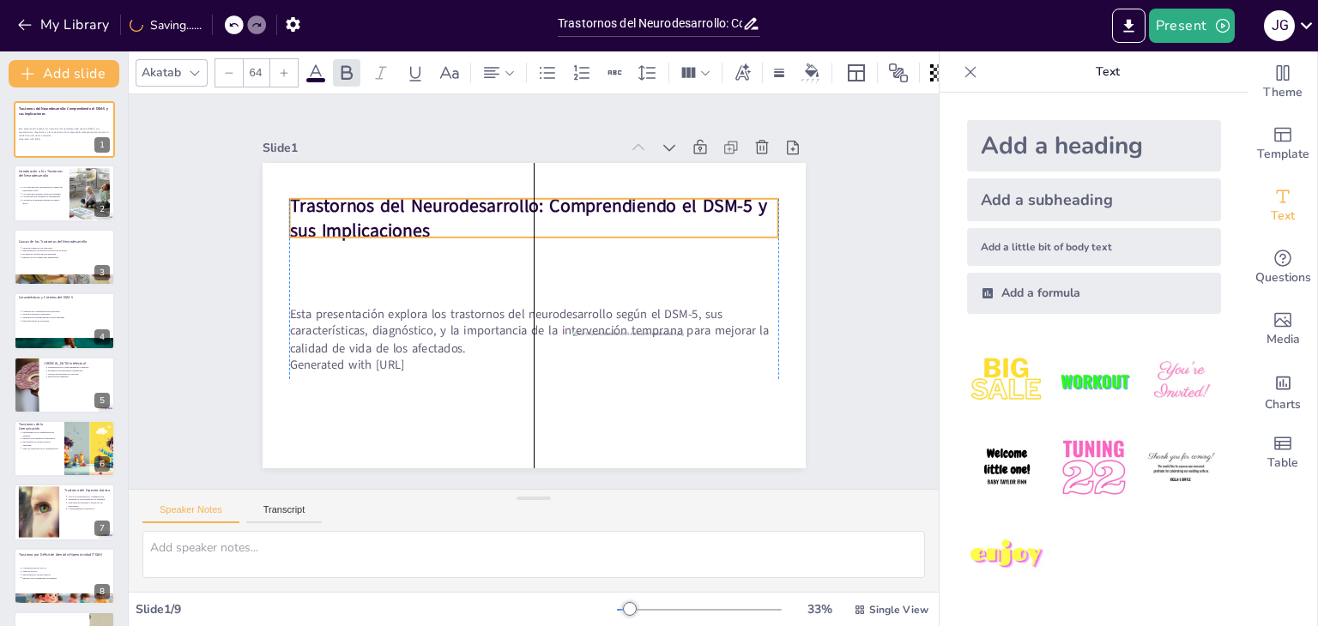
drag, startPoint x: 527, startPoint y: 262, endPoint x: 528, endPoint y: 203, distance: 58.3
click at [528, 203] on strong "Trastornos del Neurodesarrollo: Comprendiendo el DSM-5 y sus Implicaciones" at bounding box center [558, 210] width 456 height 216
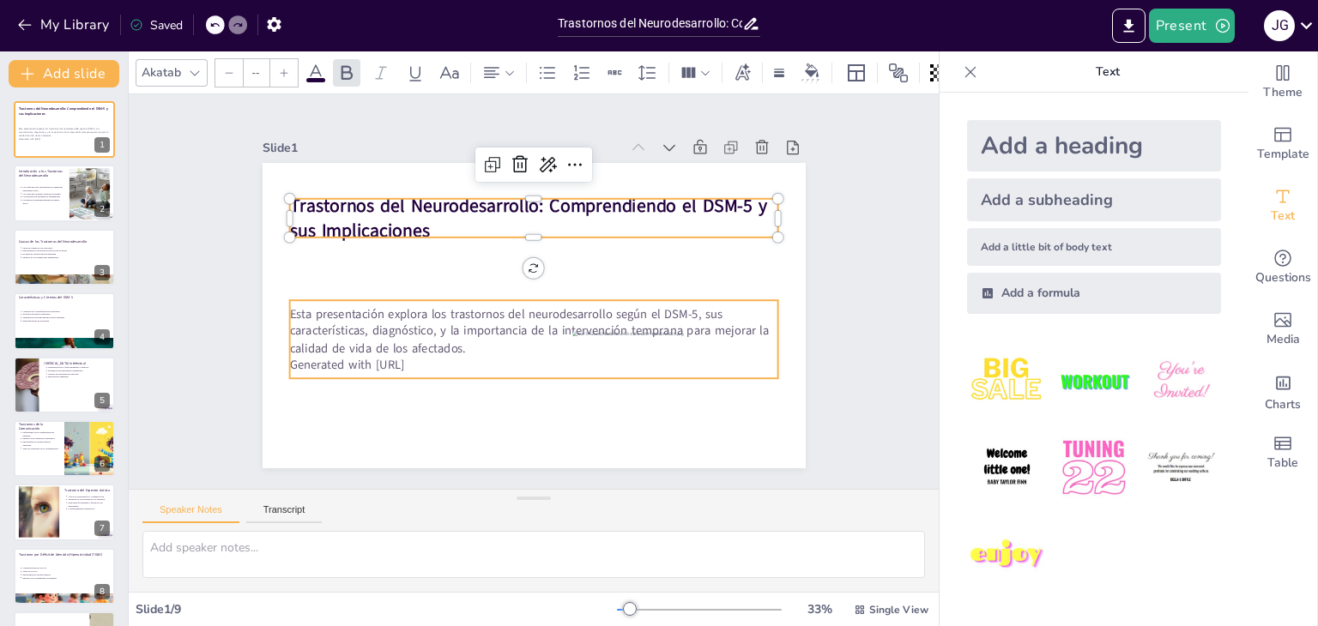
type input "43"
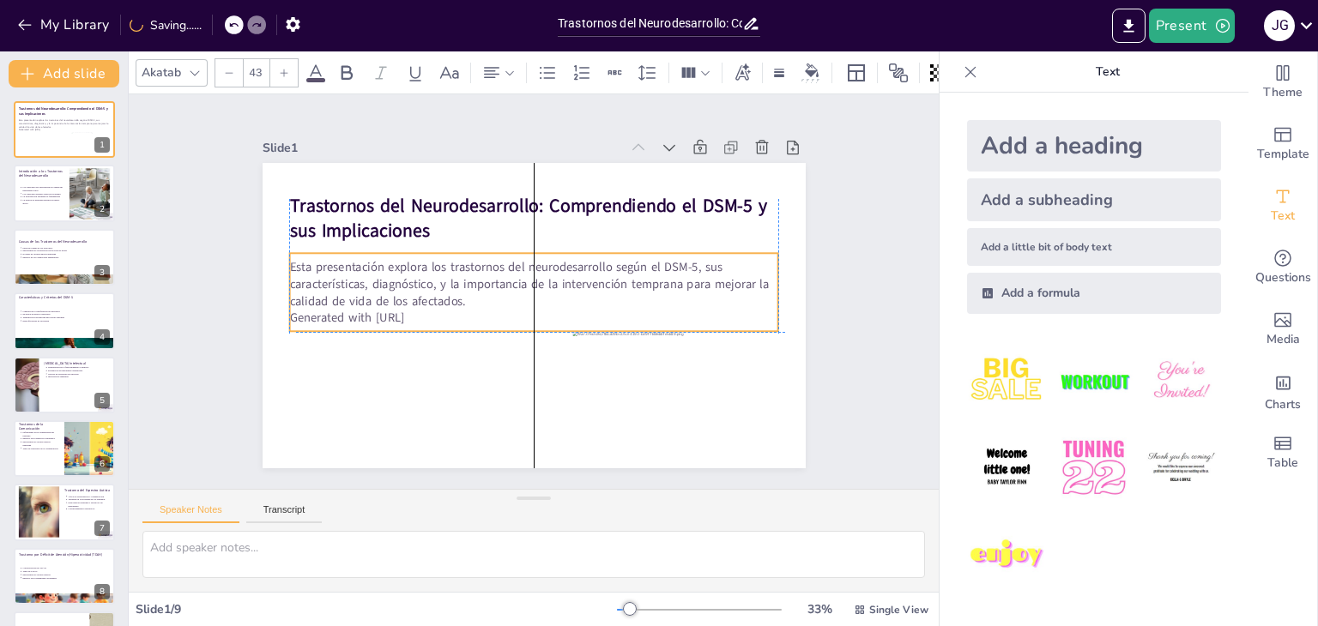
drag, startPoint x: 450, startPoint y: 313, endPoint x: 456, endPoint y: 269, distance: 45.1
click at [456, 269] on p "Esta presentación explora los trastornos del neurodesarrollo según el DSM-5, su…" at bounding box center [533, 283] width 489 height 51
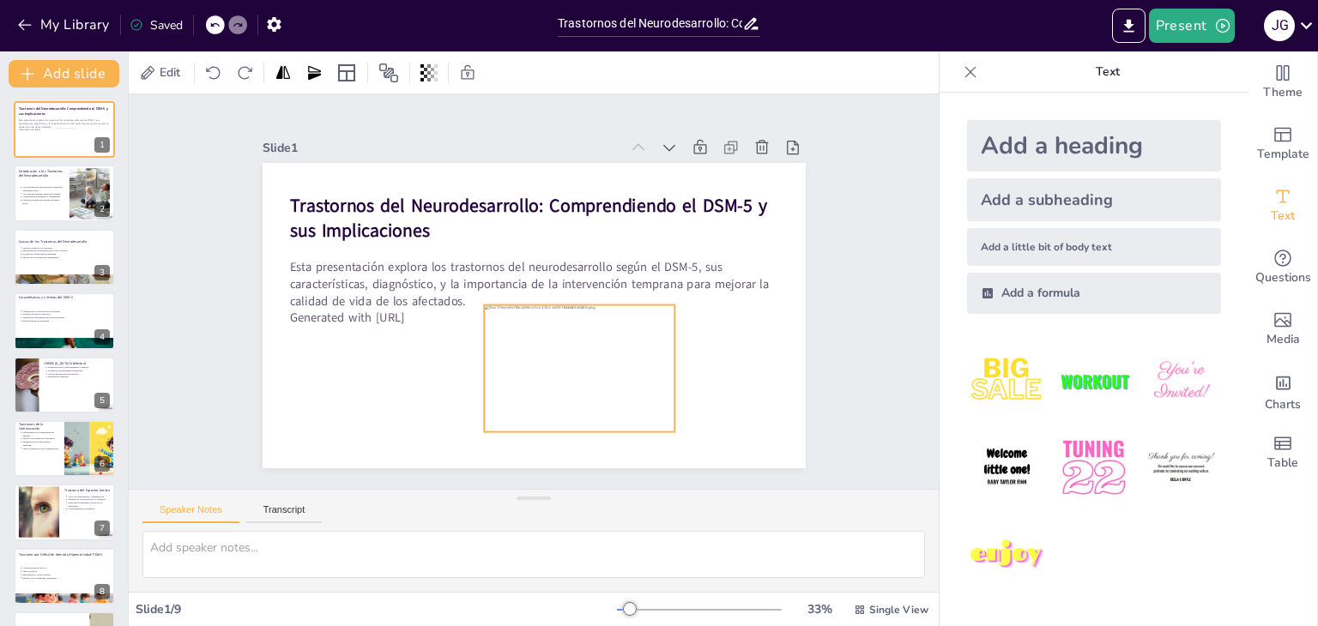
drag, startPoint x: 603, startPoint y: 365, endPoint x: 515, endPoint y: 338, distance: 92.3
click at [515, 338] on div at bounding box center [563, 376] width 214 height 164
click at [614, 468] on div at bounding box center [605, 477] width 18 height 18
drag, startPoint x: 667, startPoint y: 430, endPoint x: 710, endPoint y: 441, distance: 44.3
click at [710, 441] on div "Trastornos del Neurodesarrollo: Comprendiendo el DSM-5 y sus Implicaciones Esta…" at bounding box center [525, 315] width 611 height 458
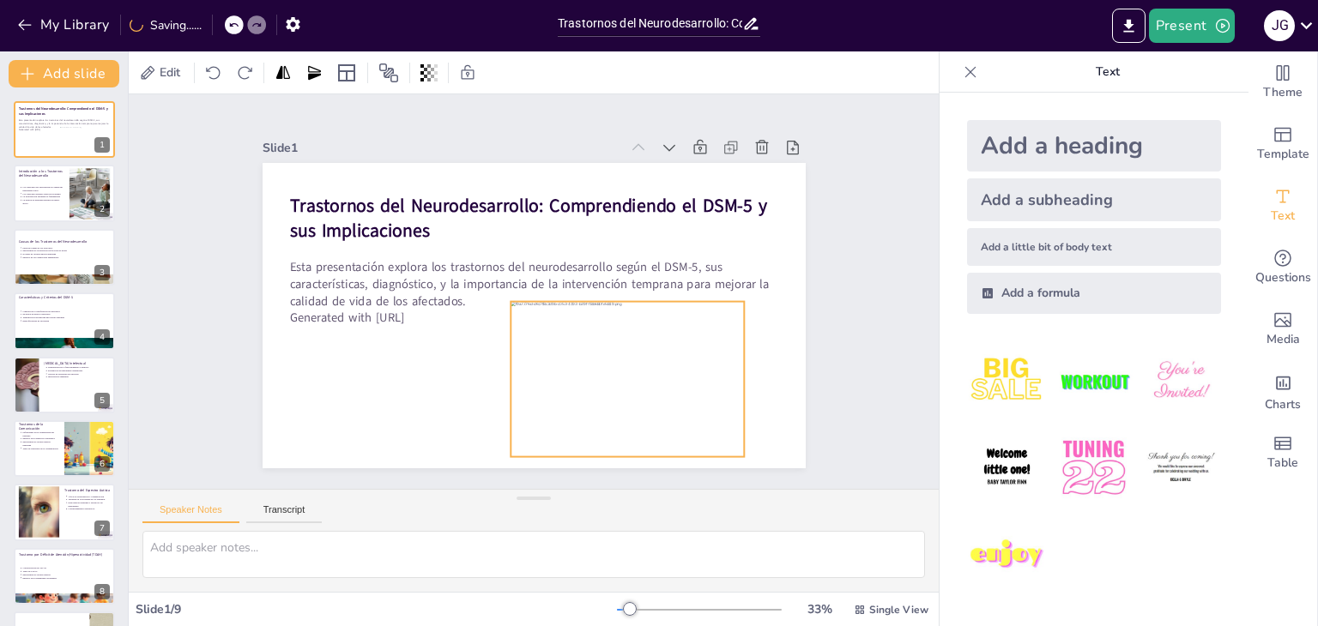
drag, startPoint x: 628, startPoint y: 392, endPoint x: 655, endPoint y: 389, distance: 26.8
click at [655, 389] on div at bounding box center [607, 397] width 262 height 201
click at [808, 282] on div "Slide 1 Trastornos del Neurodesarrollo: Comprendiendo el DSM-5 y sus Implicacio…" at bounding box center [533, 291] width 698 height 479
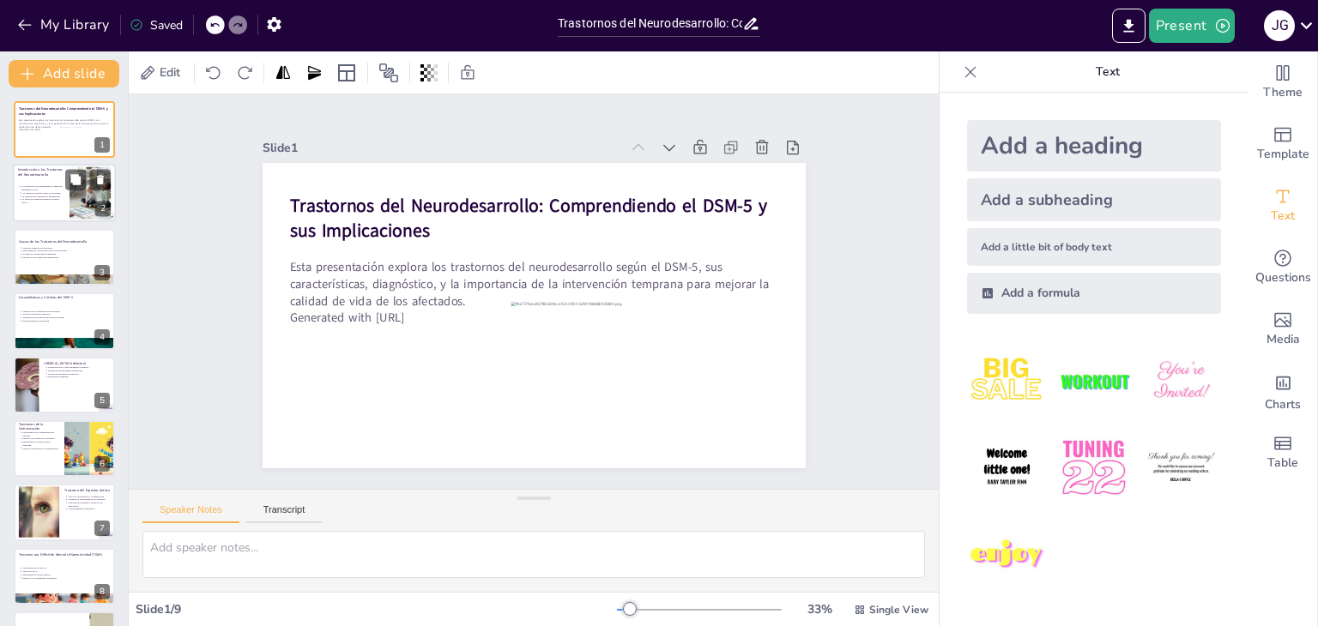
click at [55, 185] on p "Los trastornos del neurodesarrollo impactan habilidades clave" at bounding box center [42, 188] width 43 height 7
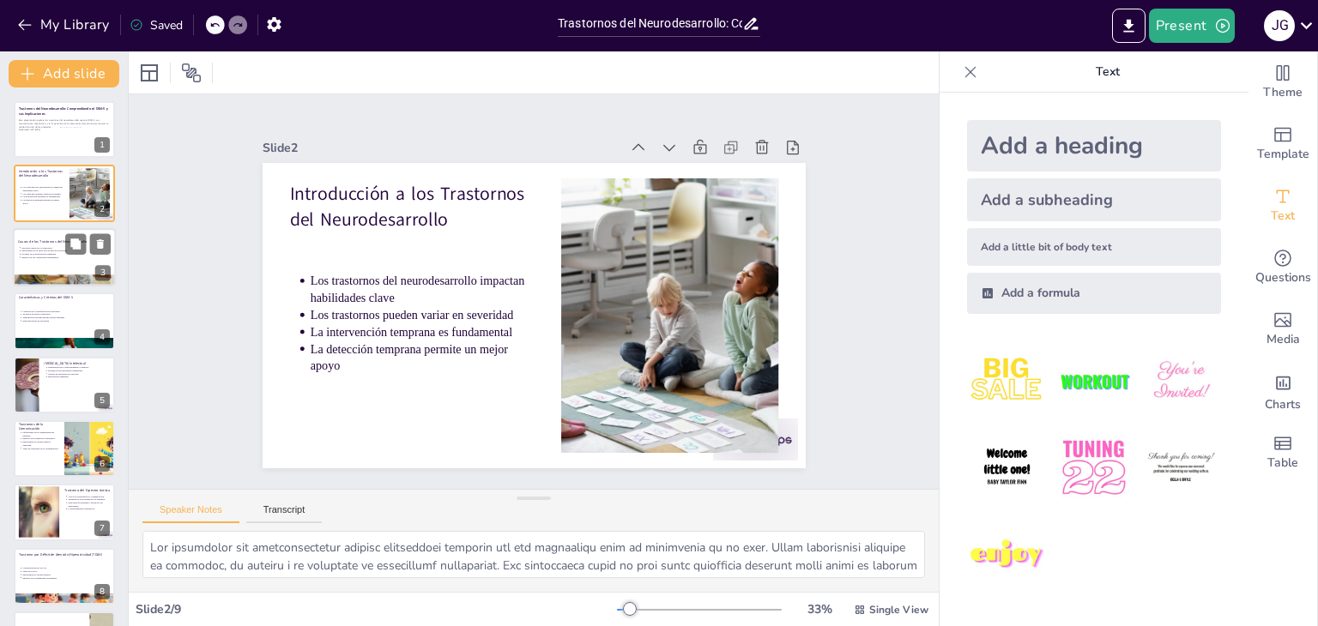
click at [43, 253] on p "El papel de la intervención temprana" at bounding box center [65, 253] width 89 height 3
type textarea "Los trastornos del neurodesarrollo pueden surgir de una variedad de causas, que…"
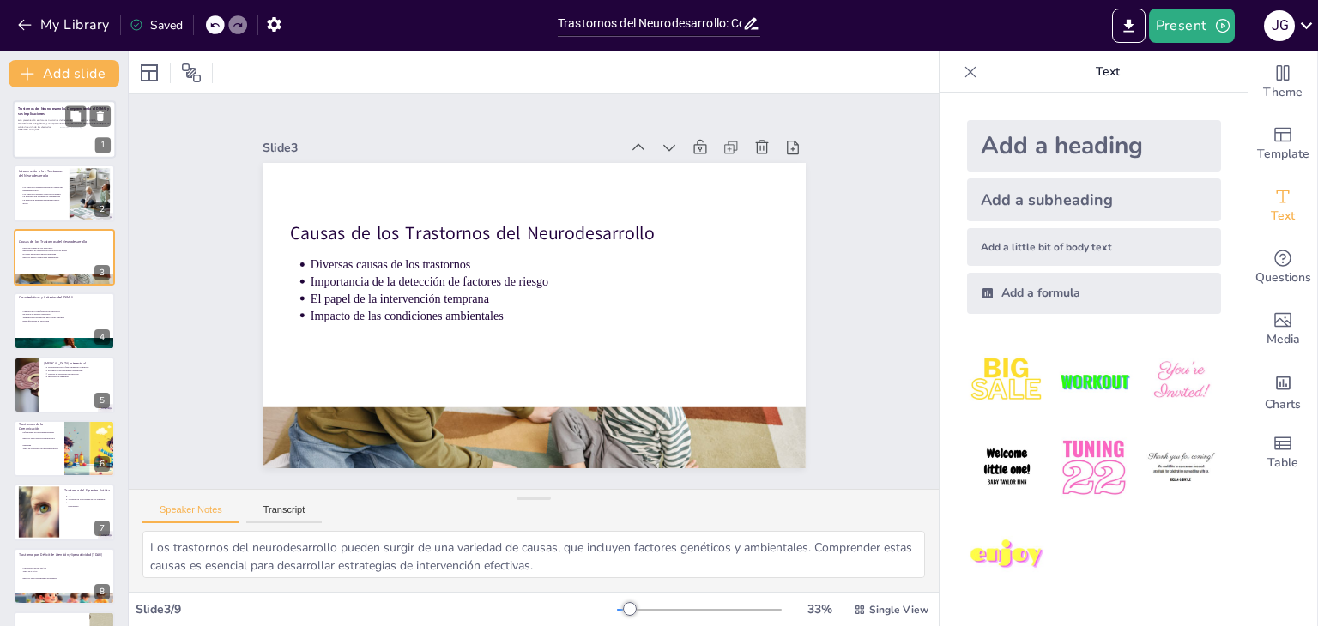
click at [56, 133] on div at bounding box center [64, 129] width 103 height 58
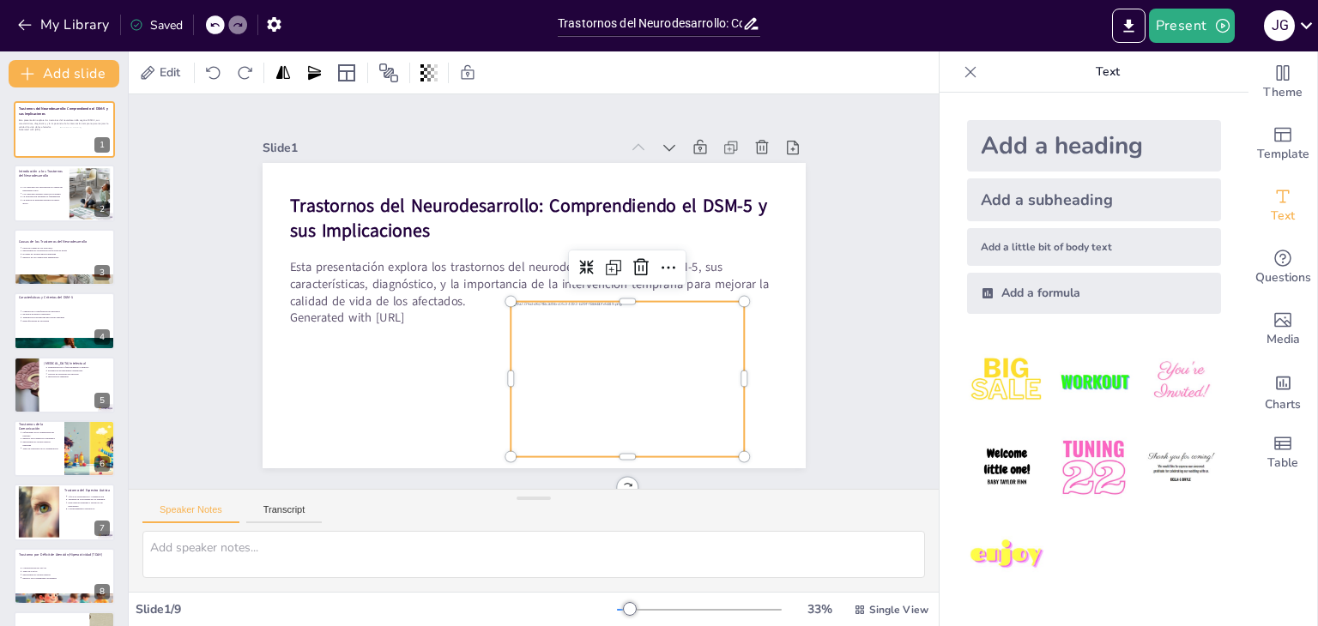
click at [581, 332] on div at bounding box center [583, 410] width 277 height 237
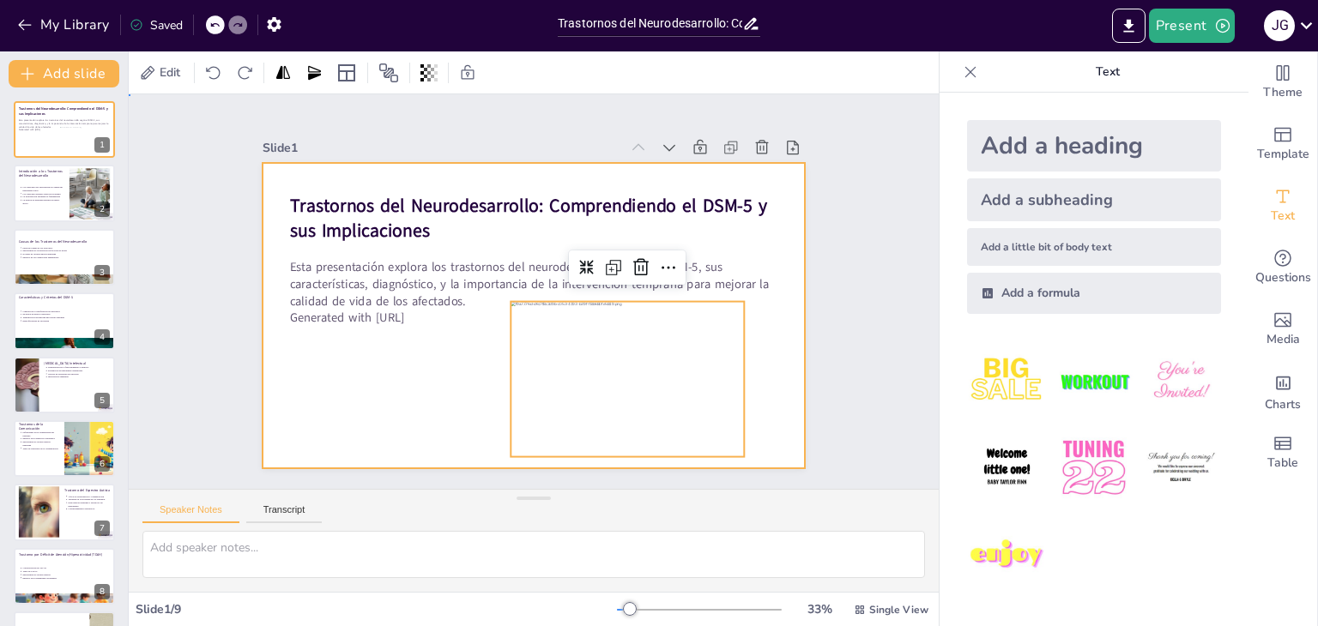
click at [492, 185] on div at bounding box center [531, 316] width 572 height 360
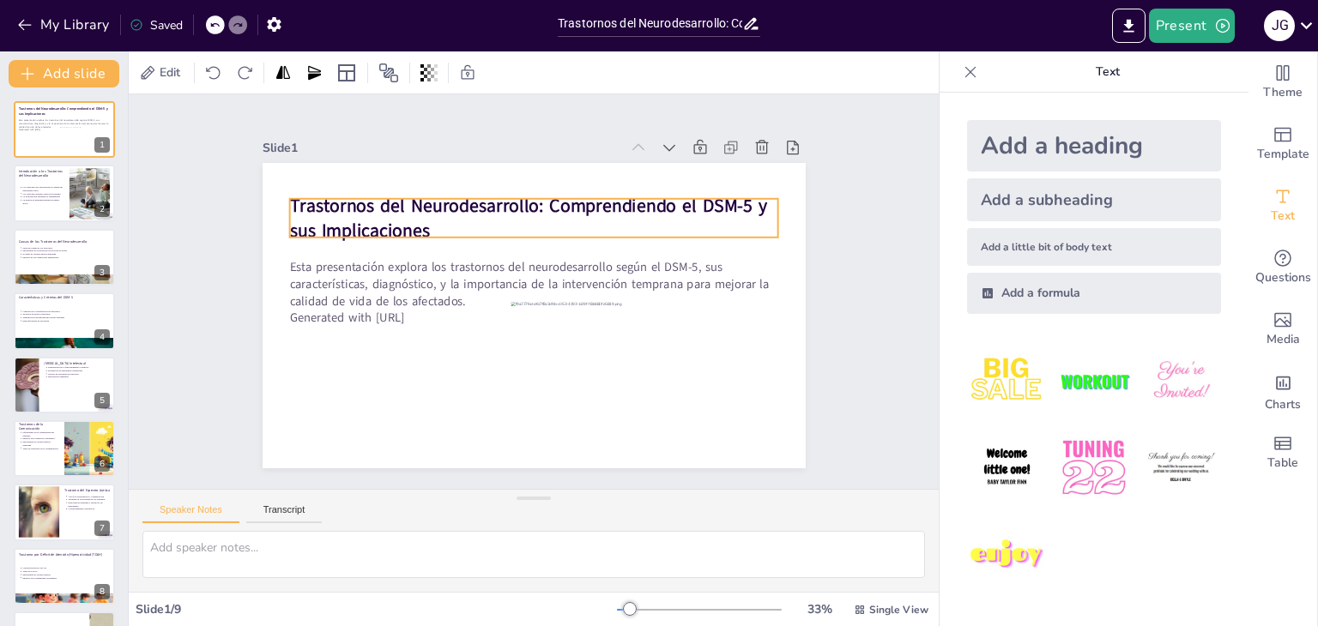
click at [530, 203] on strong "Trastornos del Neurodesarrollo: Comprendiendo el DSM-5 y sus Implicaciones" at bounding box center [604, 269] width 148 height 472
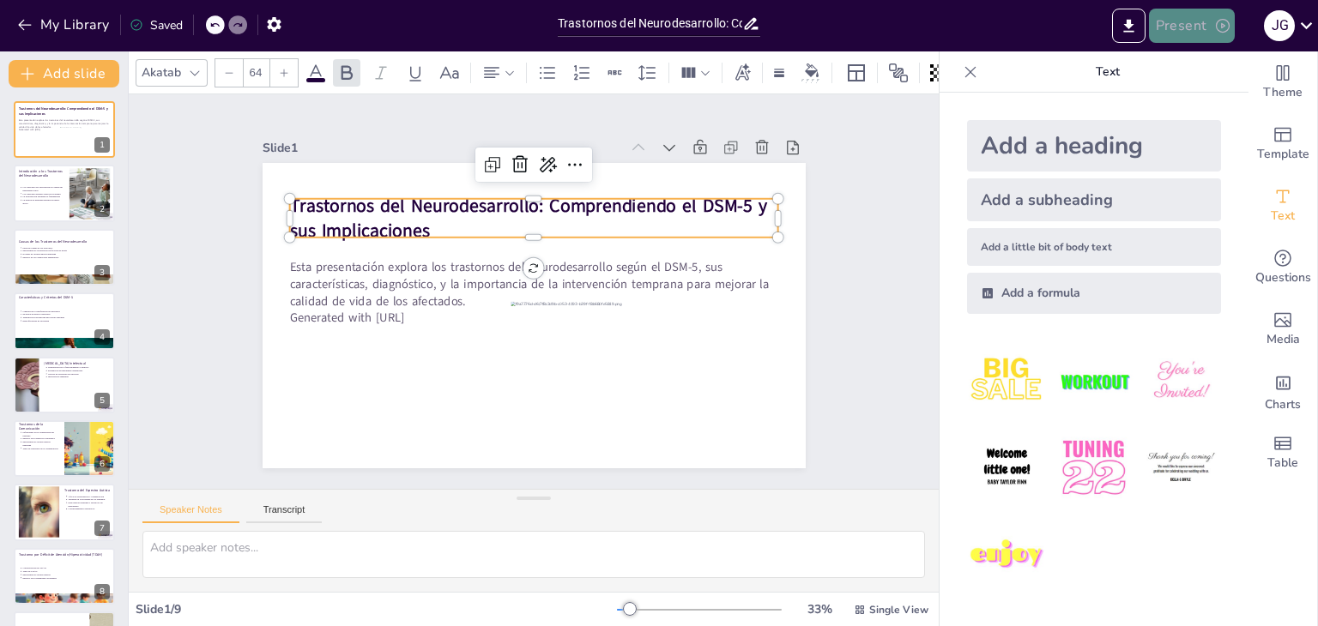
click at [1190, 26] on button "Present" at bounding box center [1192, 26] width 86 height 34
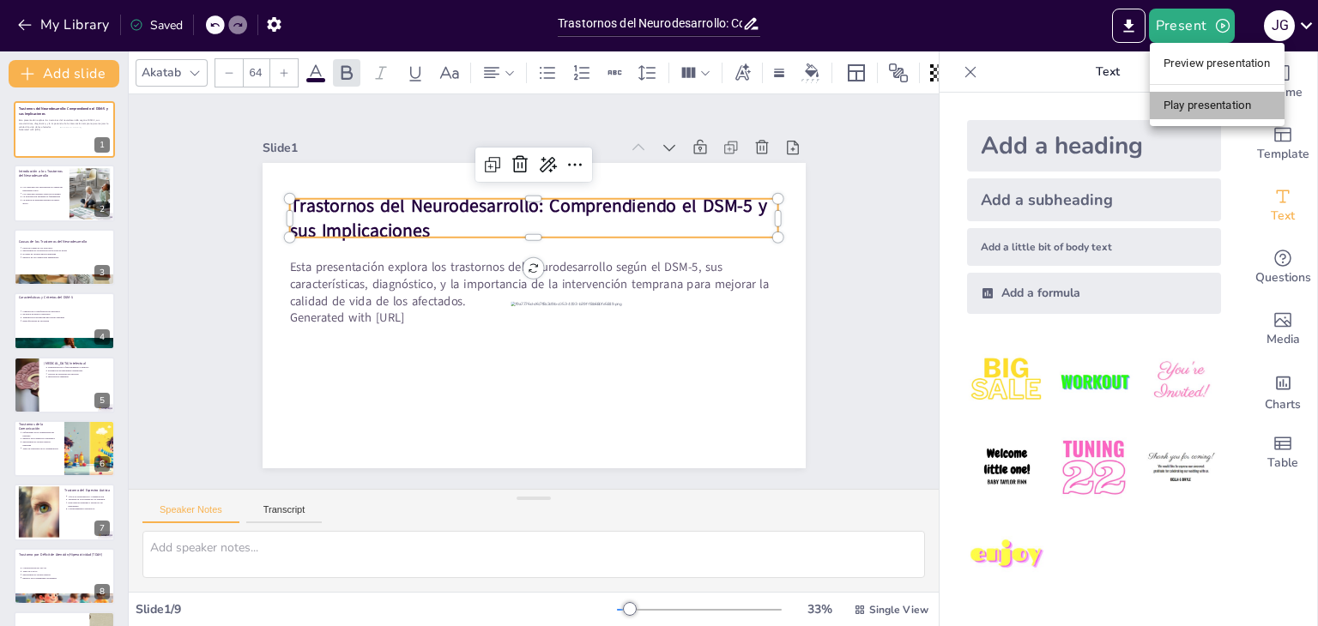
click at [1192, 98] on li "Play presentation" at bounding box center [1217, 105] width 135 height 27
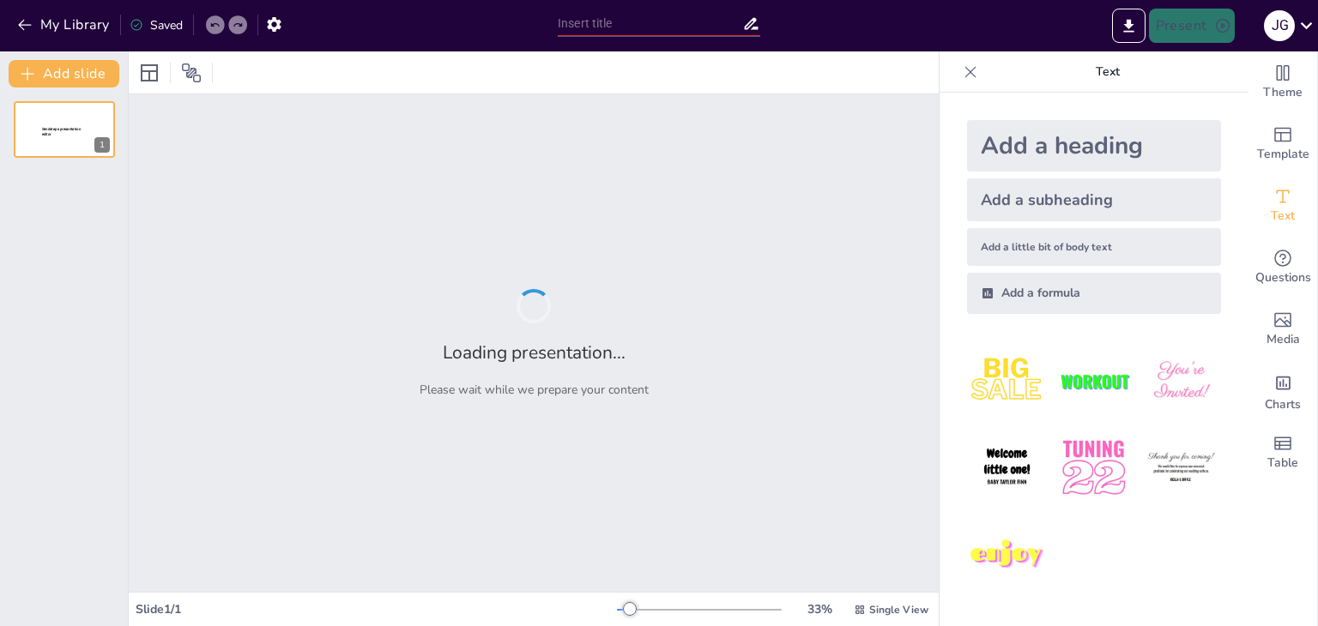
type input "Trastornos del Neurodesarrollo: Comprendiendo el DSM-5 y sus Implicaciones"
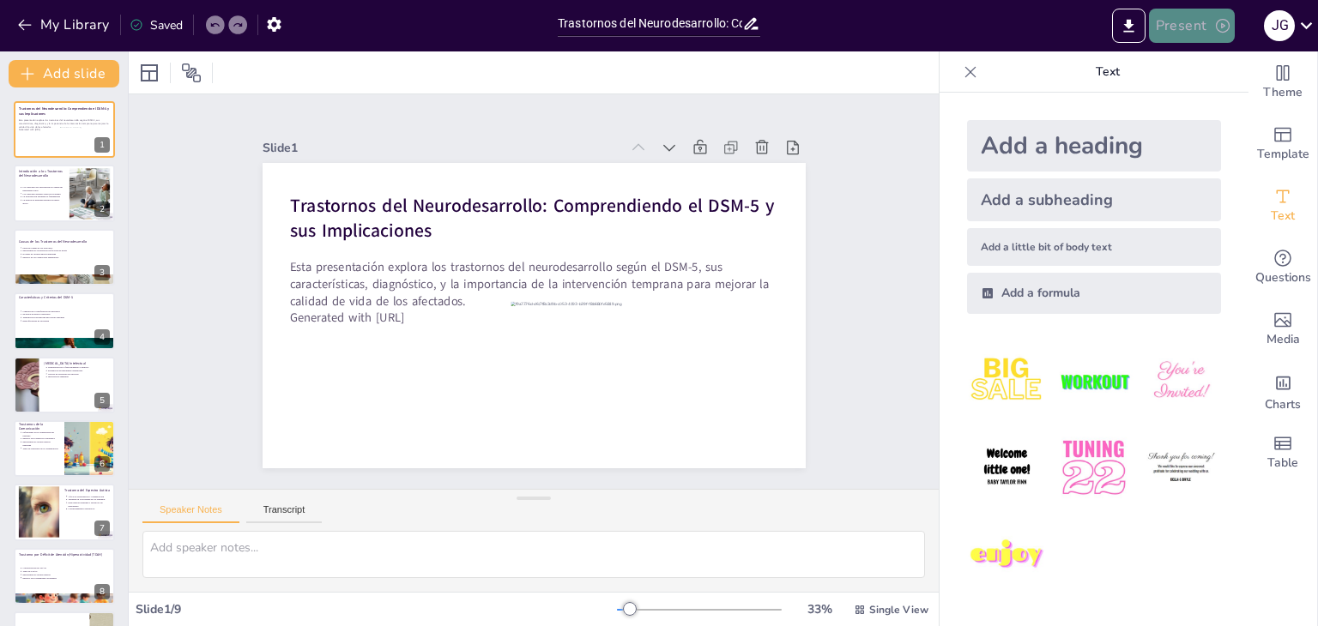
click at [1166, 15] on button "Present" at bounding box center [1192, 26] width 86 height 34
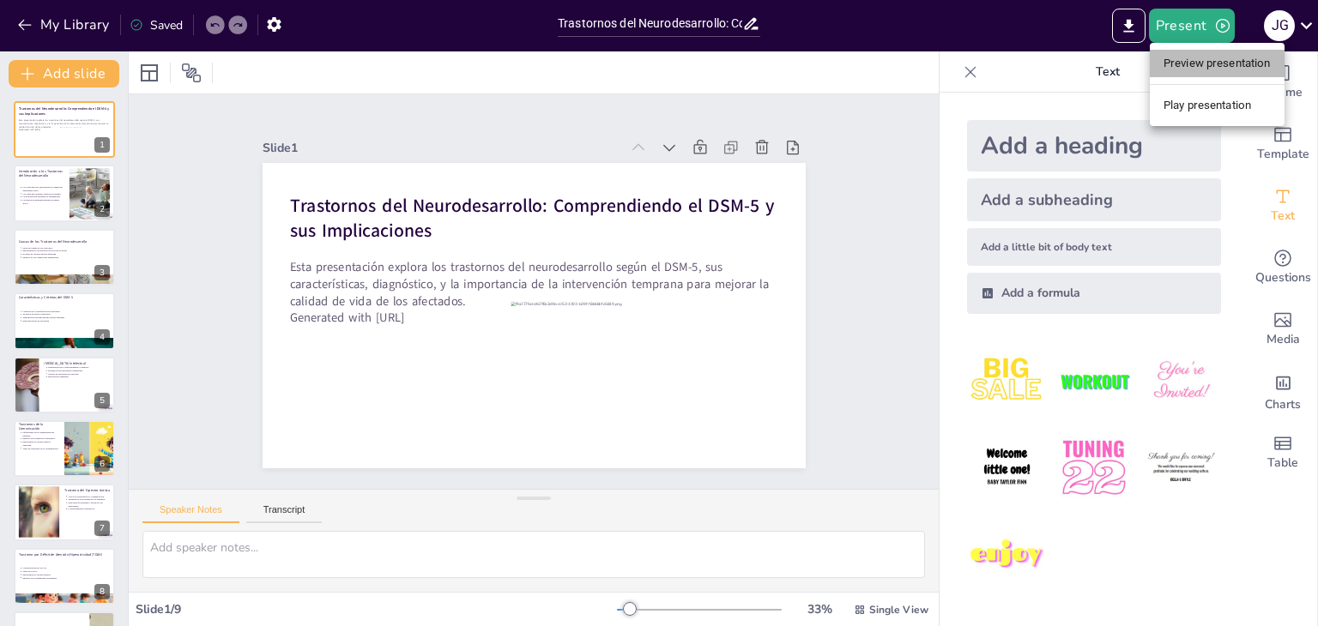
click at [1194, 65] on li "Preview presentation" at bounding box center [1217, 63] width 135 height 27
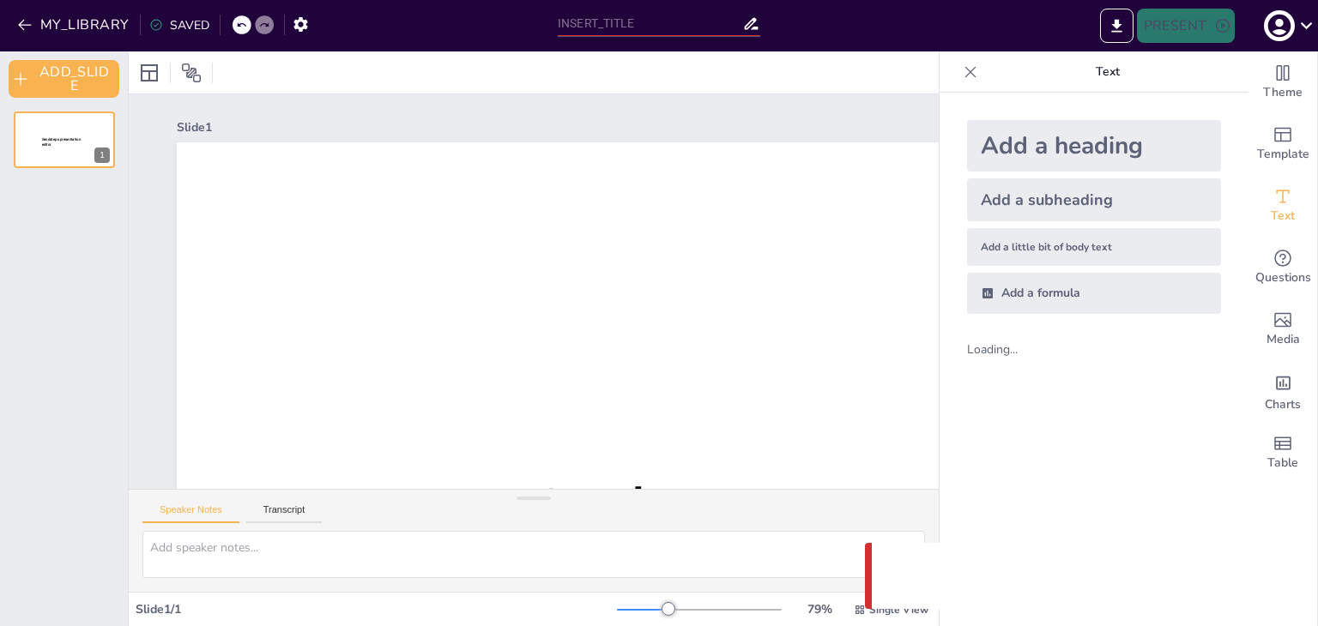
type input "Trastornos del Neurodesarrollo: Comprendiendo el DSM-5 y sus Implicaciones"
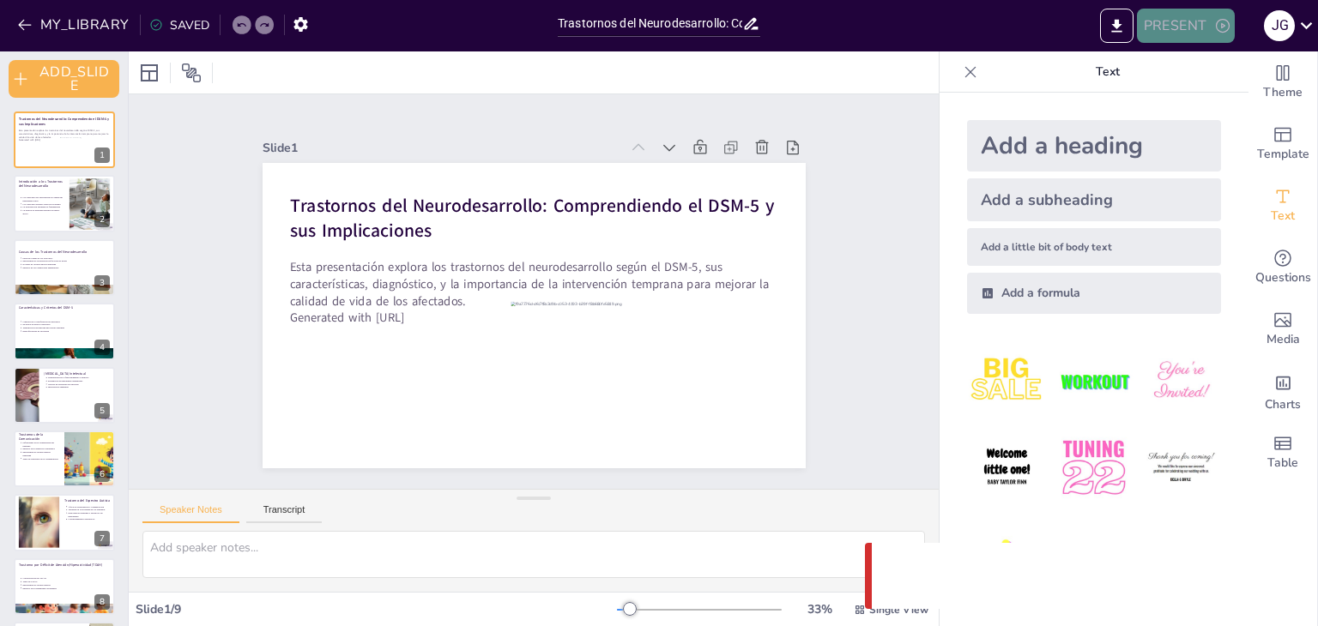
click at [1187, 12] on button "PRESENT" at bounding box center [1186, 26] width 98 height 34
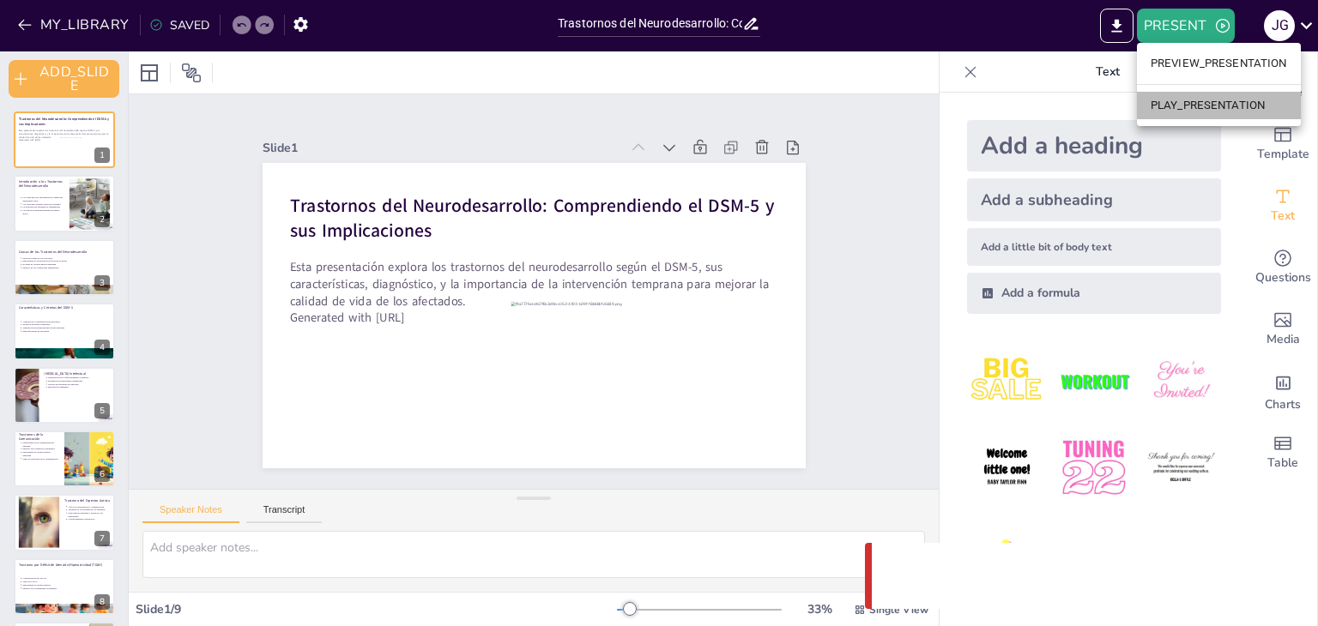
click at [1168, 112] on li "PLAY_PRESENTATION" at bounding box center [1219, 105] width 164 height 27
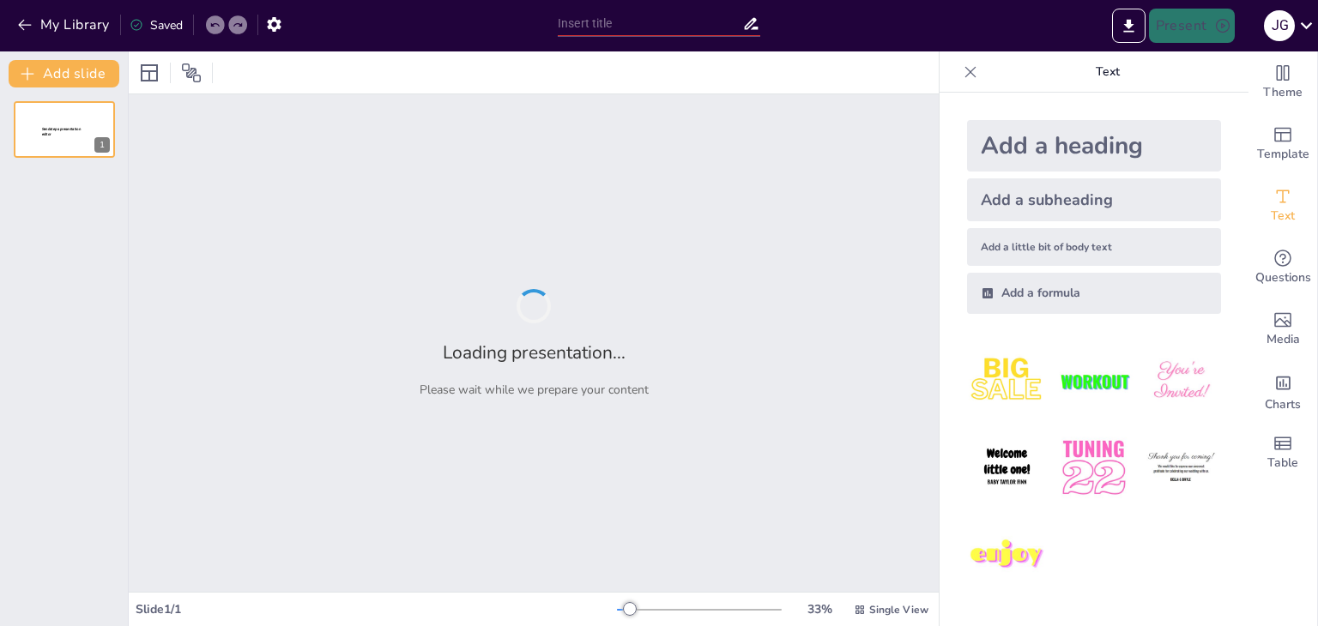
type input "Trastornos del Neurodesarrollo: Comprendiendo el DSM-5 y sus Implicaciones"
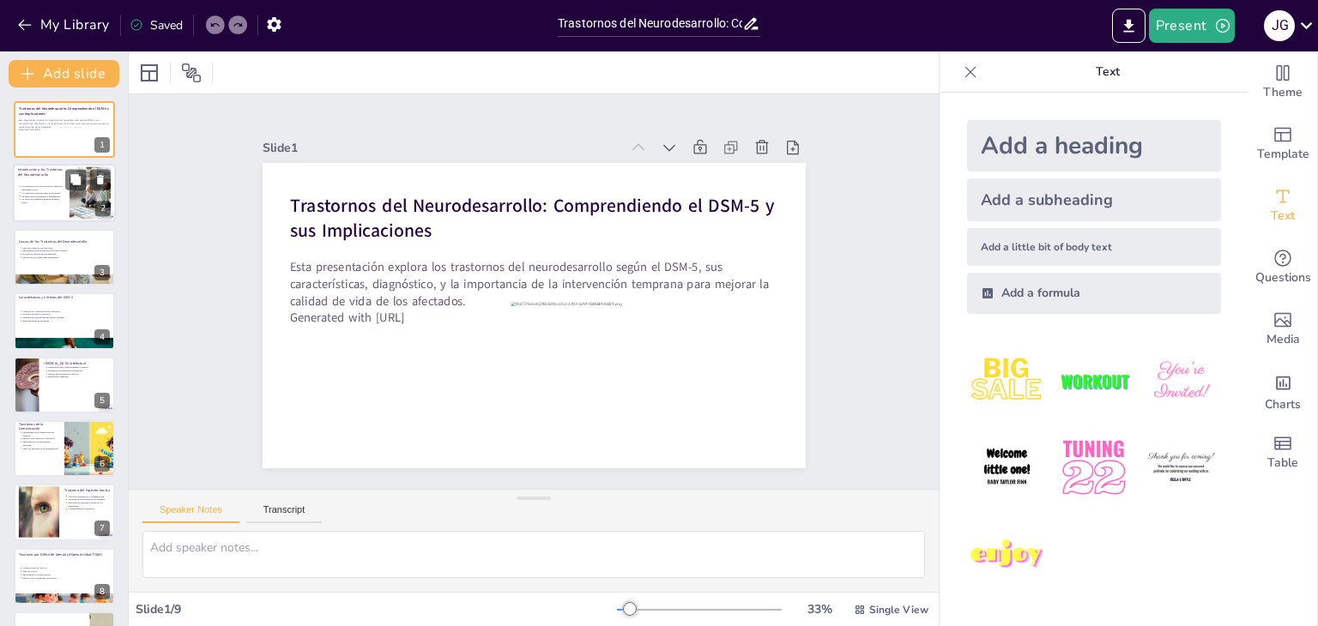
click at [79, 196] on div at bounding box center [90, 193] width 78 height 52
type textarea "Lor ipsumdolor sit ametconsectetur adipisc elitseddoei temporin utl etd magnaal…"
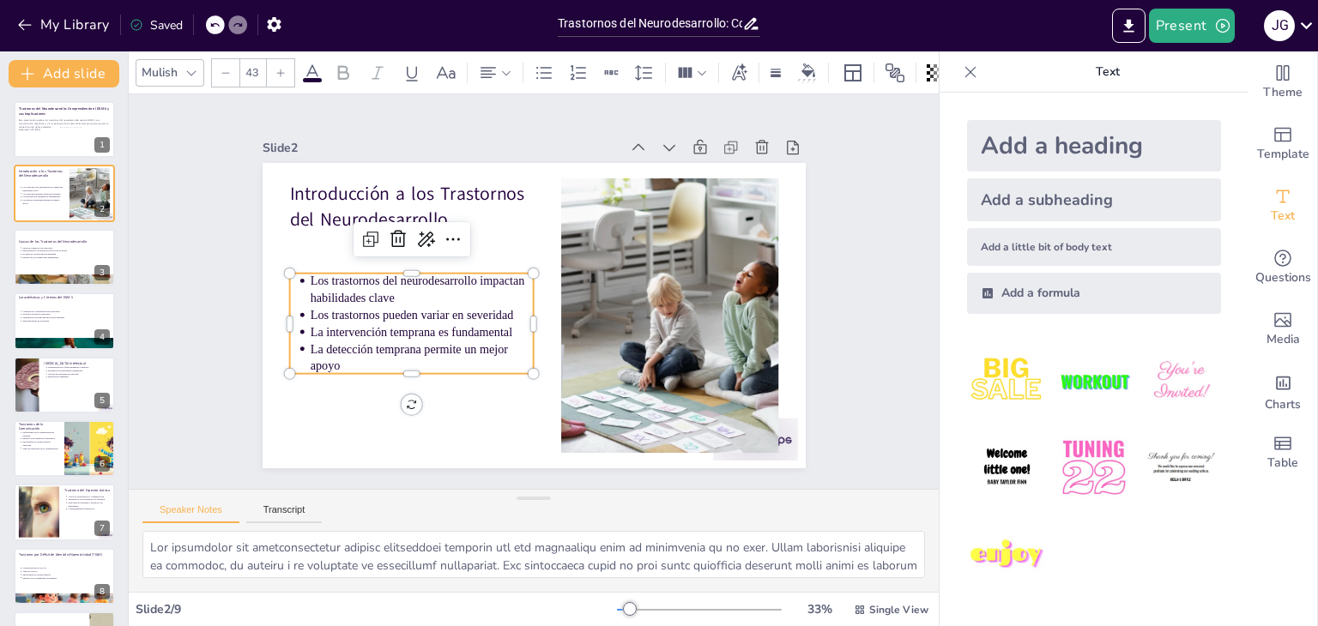
click at [502, 288] on p "Los trastornos pueden variar en severidad" at bounding box center [533, 177] width 63 height 222
click at [66, 135] on div at bounding box center [82, 141] width 45 height 29
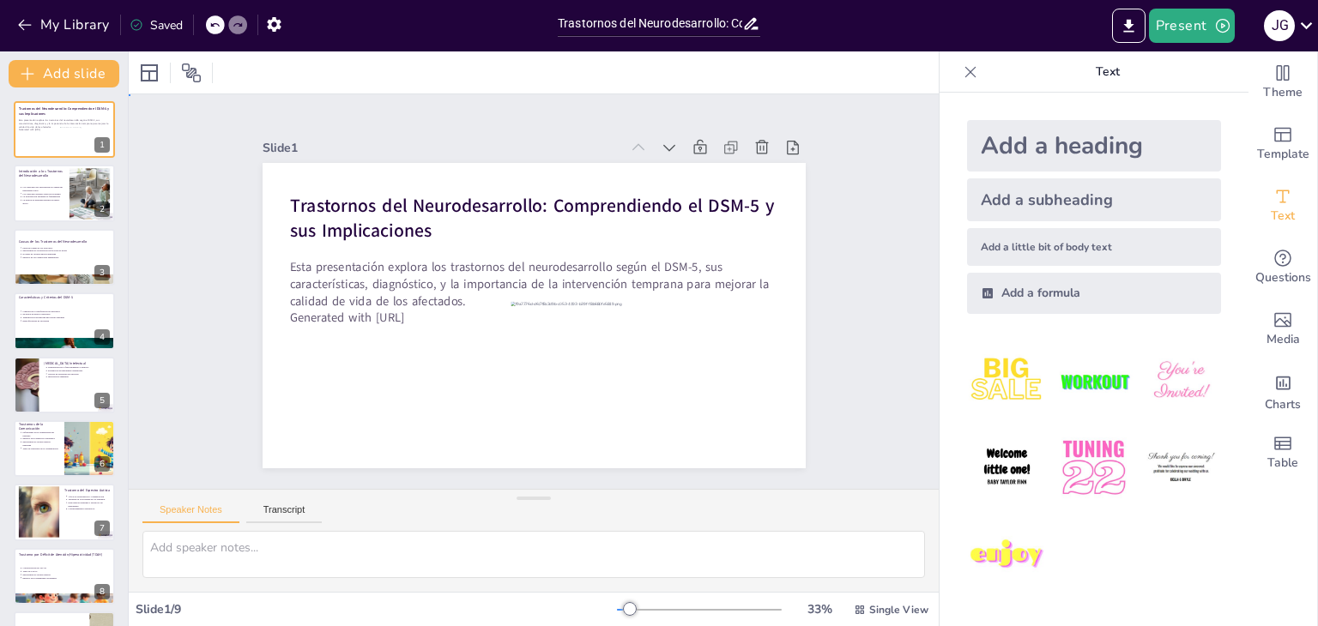
click at [858, 208] on div "Slide 1 Trastornos del Neurodesarrollo: Comprendiendo el DSM-5 y sus Implicacio…" at bounding box center [533, 291] width 887 height 795
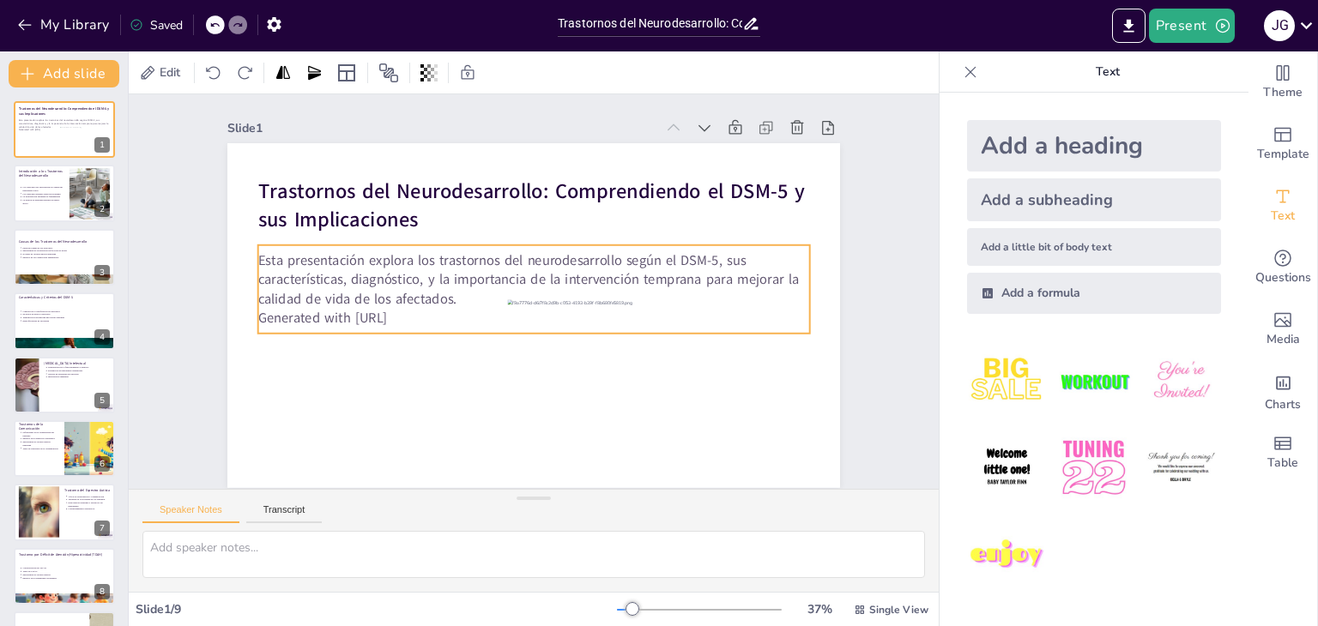
scroll to position [10, 0]
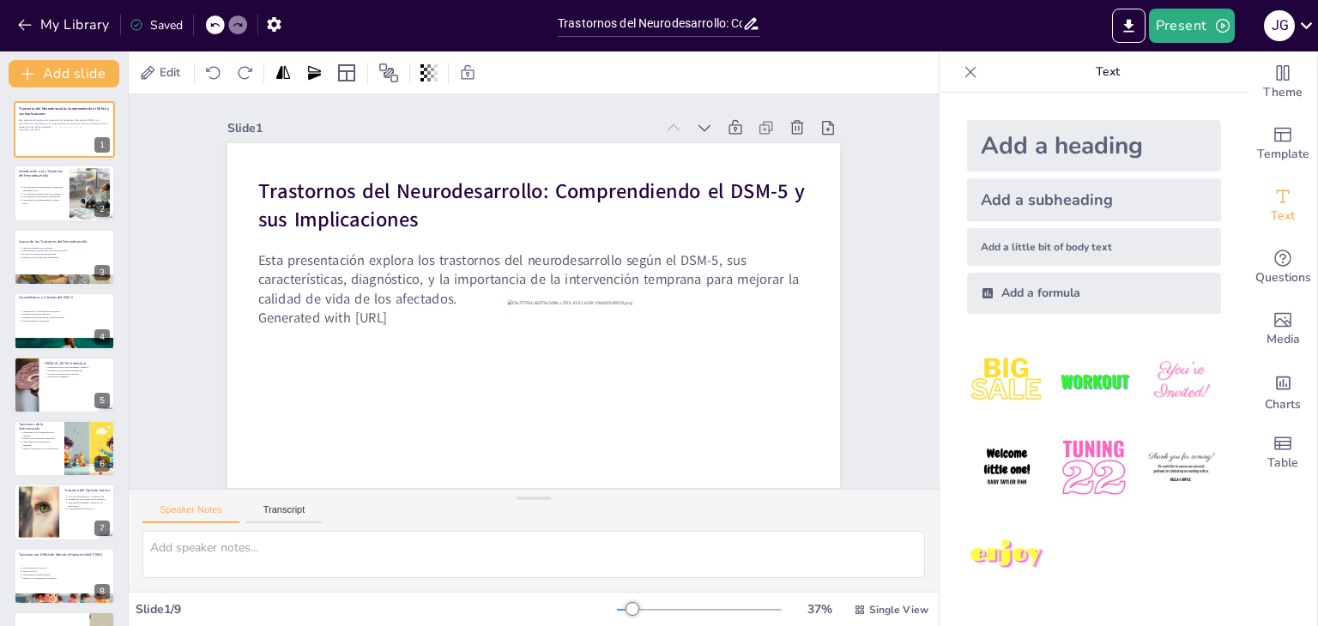
click at [896, 275] on div "Slide 1 Trastornos del Neurodesarrollo: Comprendiendo el DSM-5 y sus Implicacio…" at bounding box center [534, 291] width 810 height 395
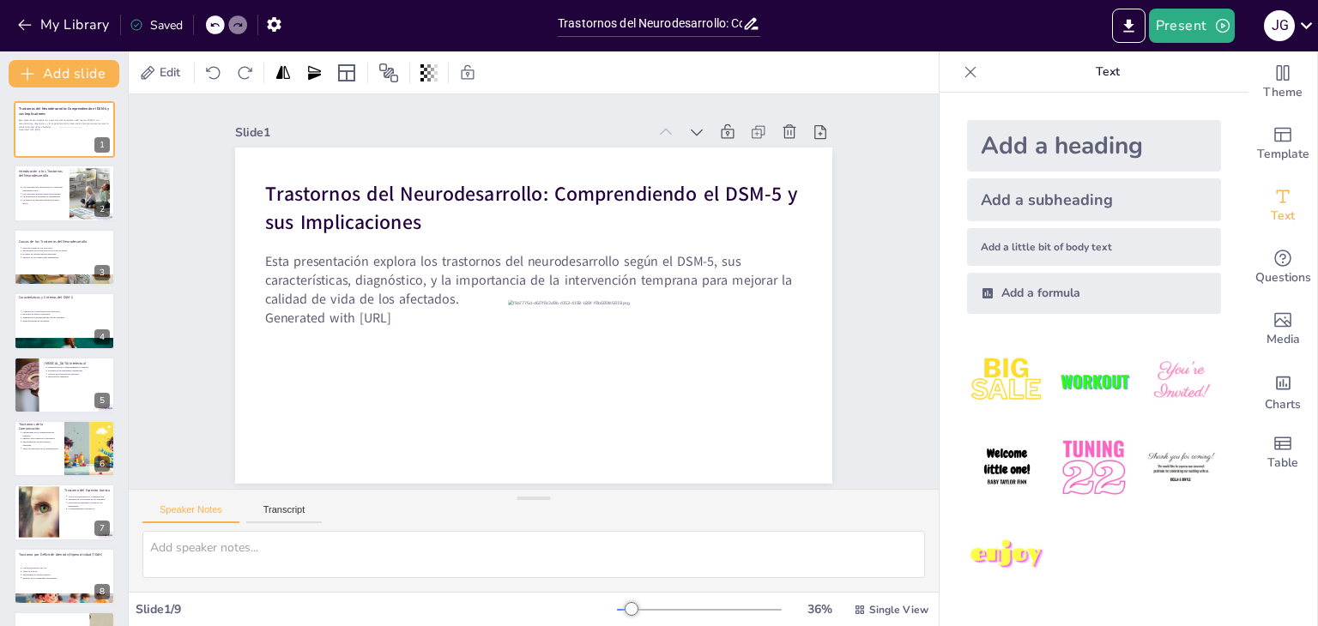
scroll to position [0, 0]
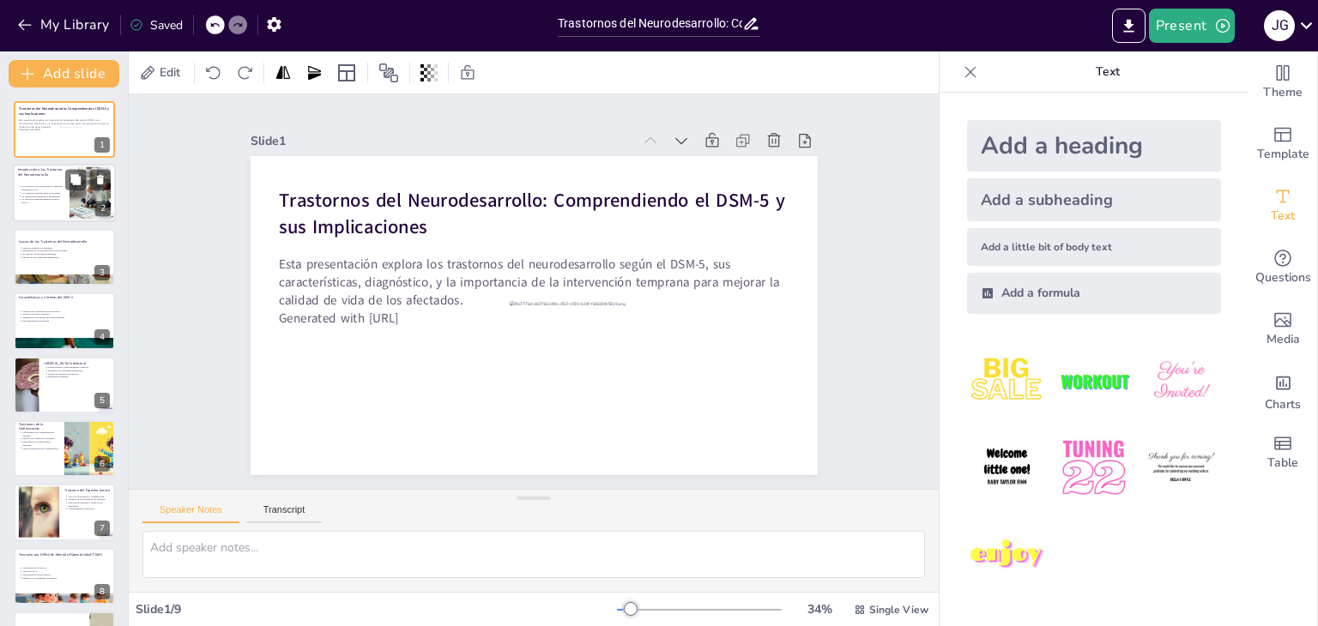
click at [70, 218] on div at bounding box center [90, 193] width 78 height 52
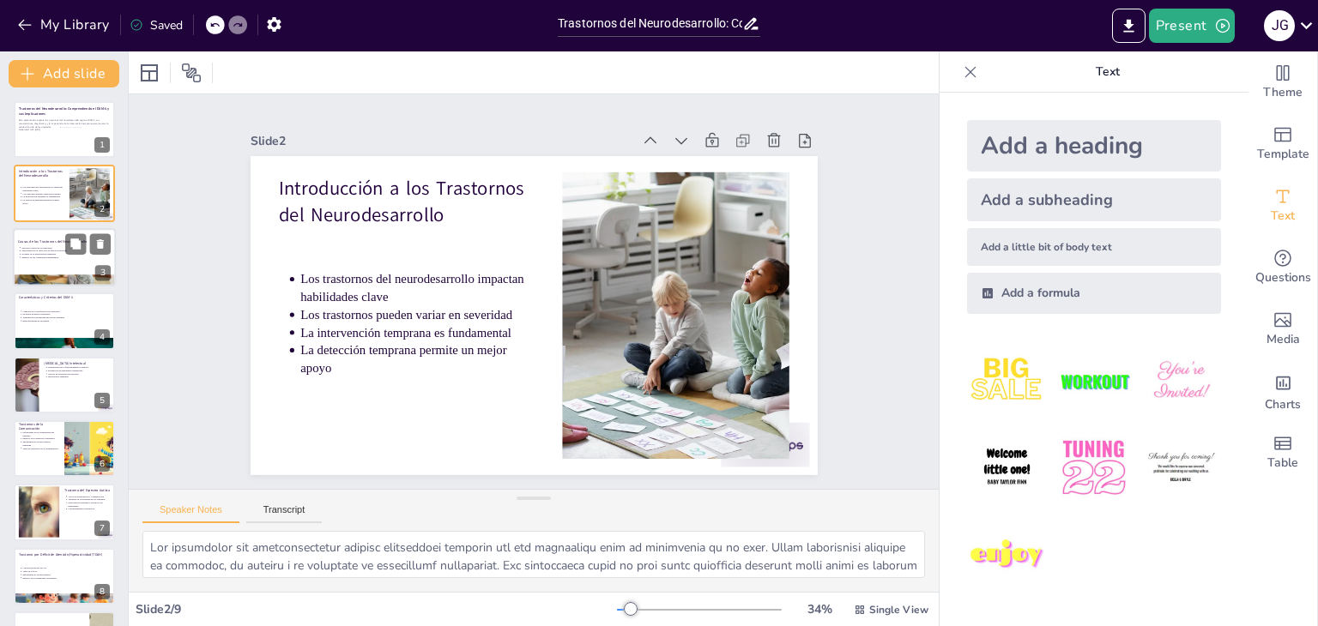
click at [50, 250] on p "Importancia de la detección de factores de riesgo" at bounding box center [65, 251] width 89 height 3
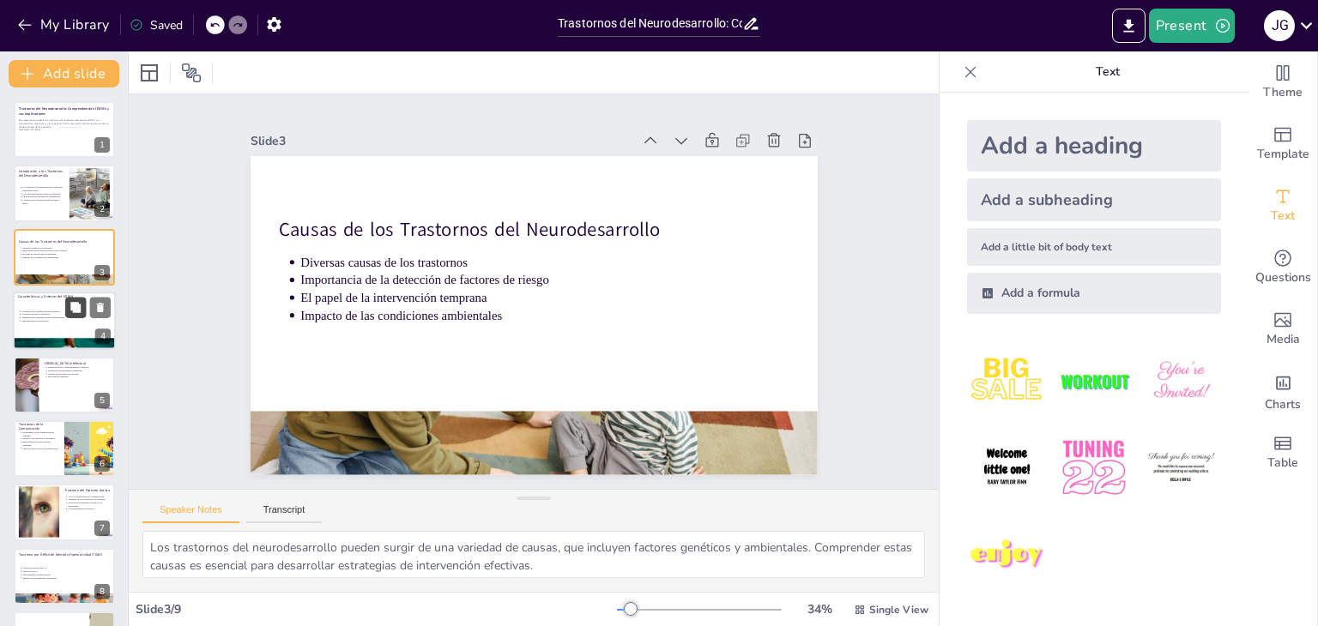
click at [69, 312] on icon at bounding box center [75, 308] width 12 height 12
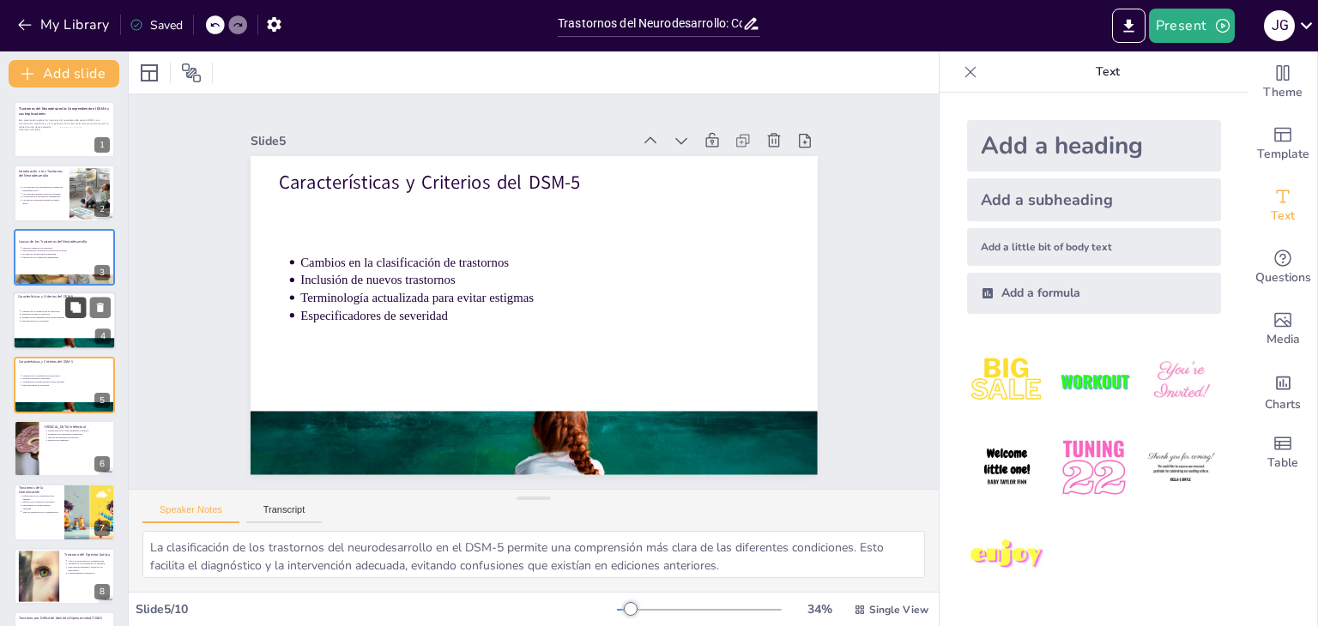
scroll to position [27, 0]
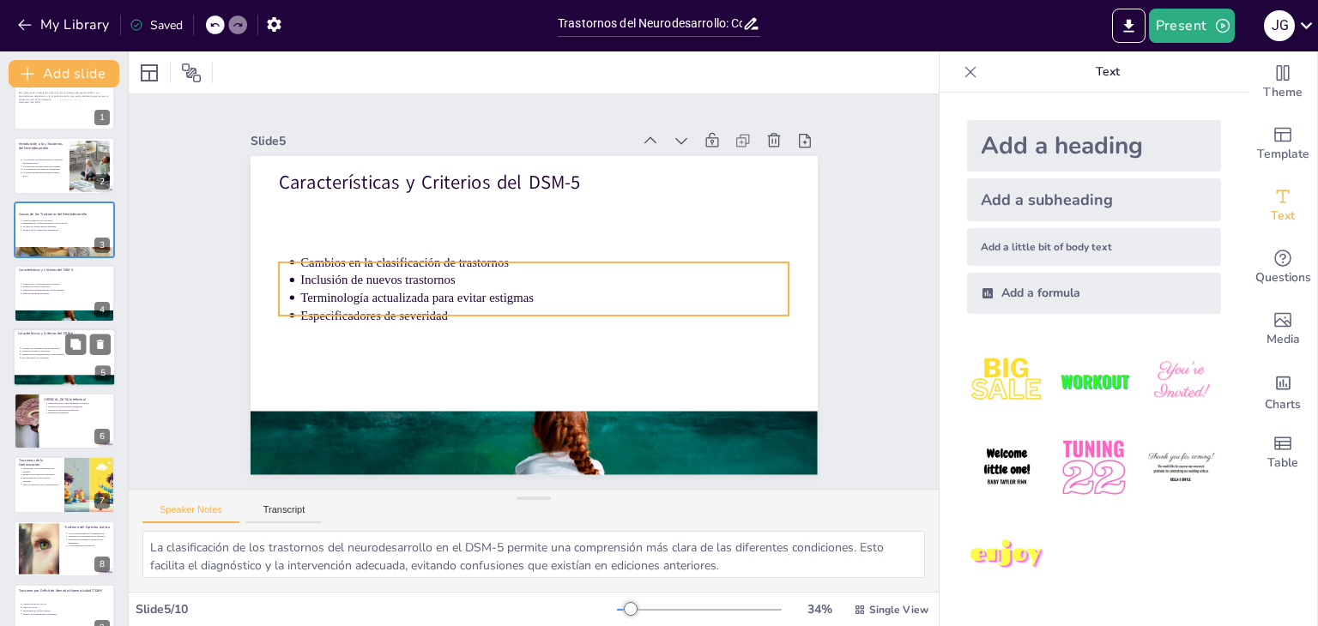
click at [35, 350] on p "Inclusión de nuevos trastornos" at bounding box center [65, 350] width 89 height 3
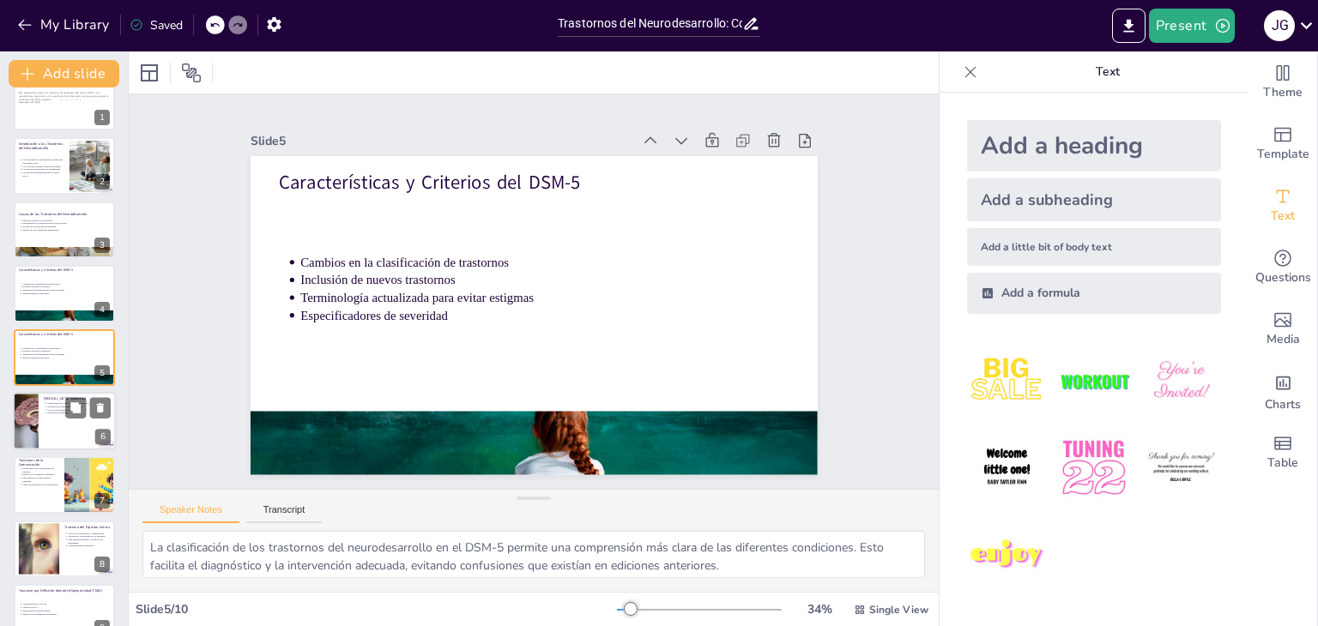
click at [66, 427] on div at bounding box center [64, 421] width 103 height 58
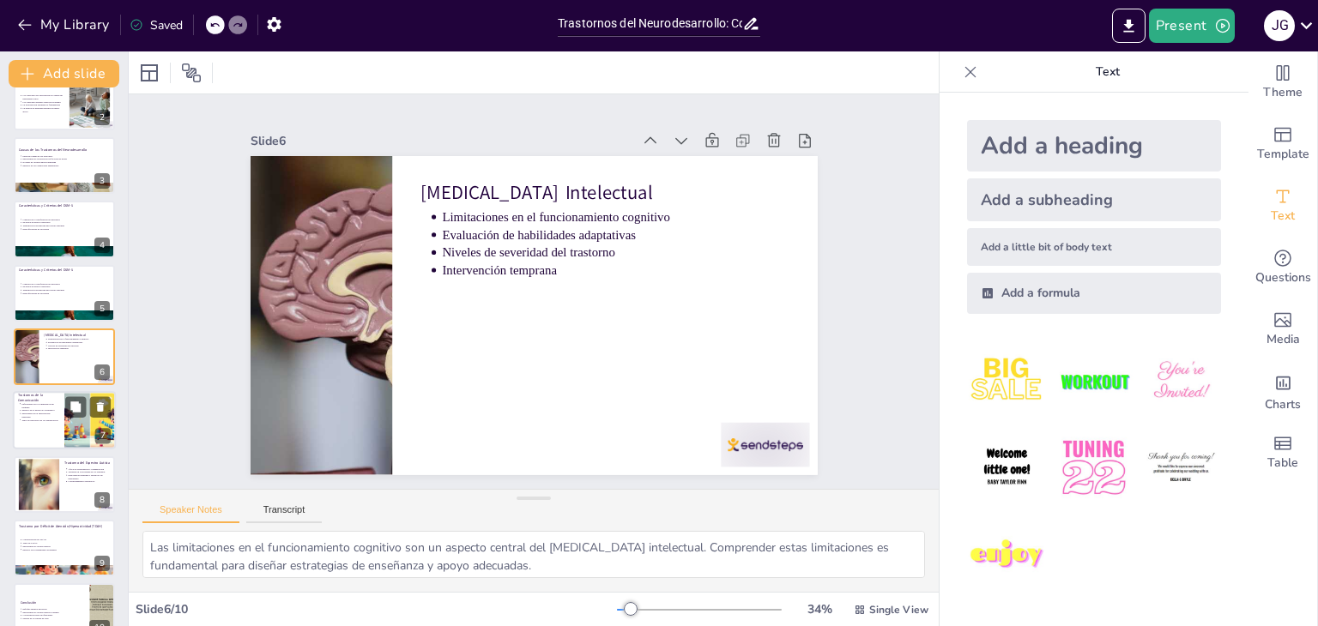
click at [70, 421] on div at bounding box center [90, 421] width 102 height 58
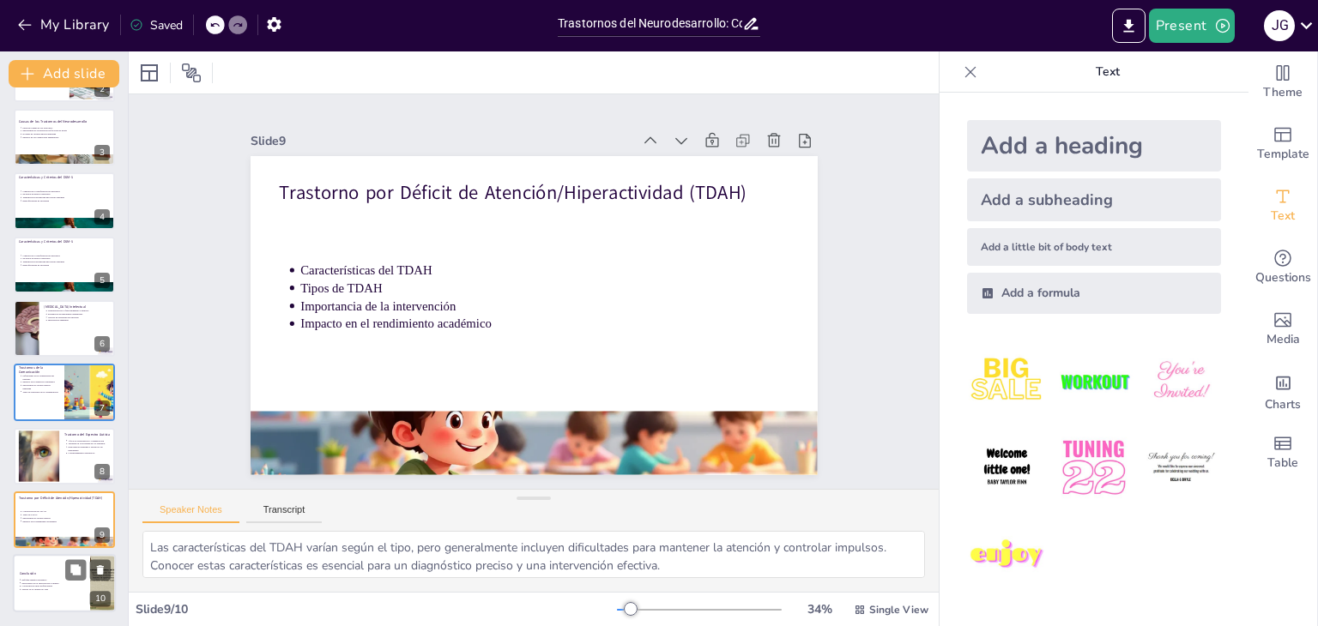
click at [58, 563] on div "Enfoque integral necesario Importancia de la intervención continua Colaboración…" at bounding box center [51, 585] width 67 height 45
type textarea "Un enfoque integral es esencial para abordar los trastornos del neurodesarrollo…"
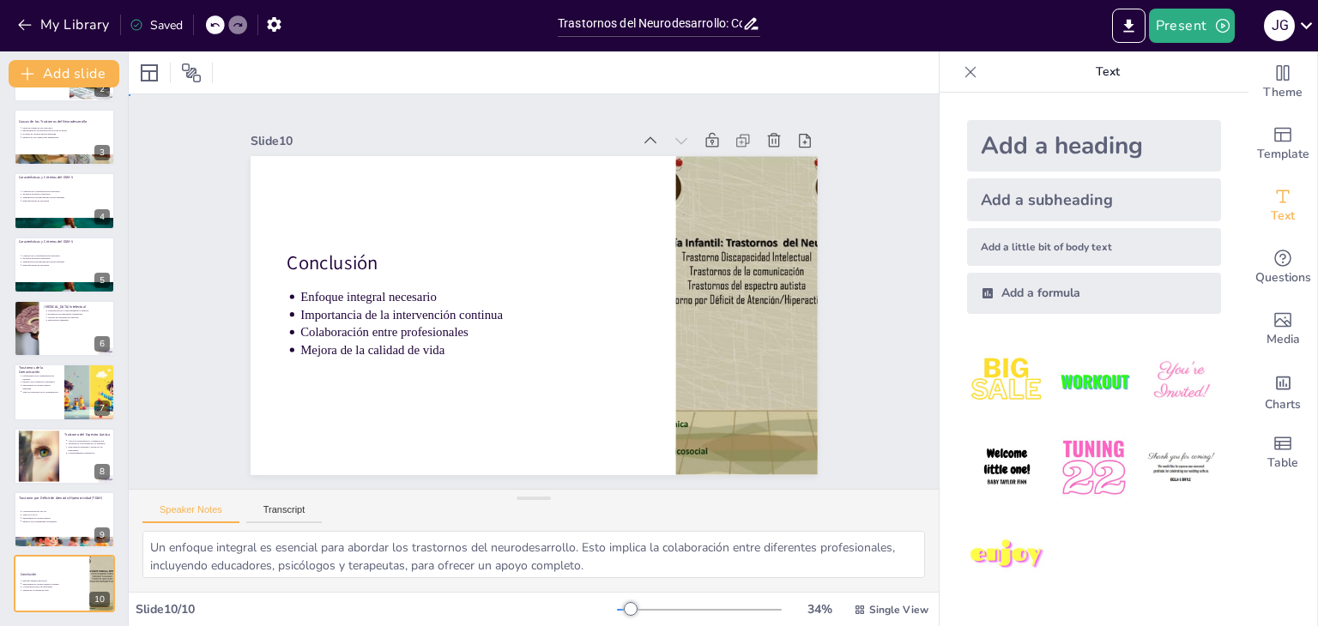
click at [164, 389] on div "Slide 1 Trastornos del Neurodesarrollo: Comprendiendo el DSM-5 y sus Implicacio…" at bounding box center [533, 291] width 795 height 887
